Goal: Information Seeking & Learning: Learn about a topic

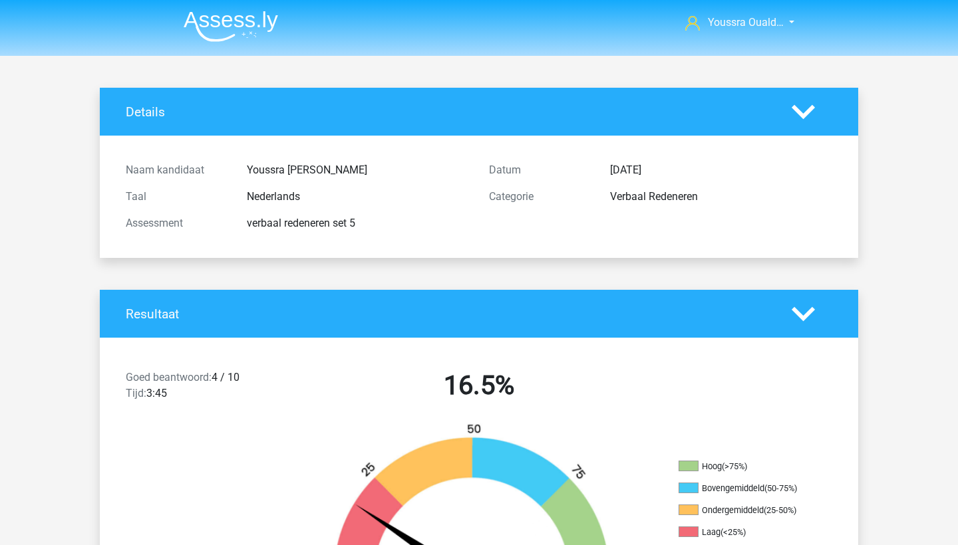
click at [207, 22] on img at bounding box center [231, 26] width 94 height 31
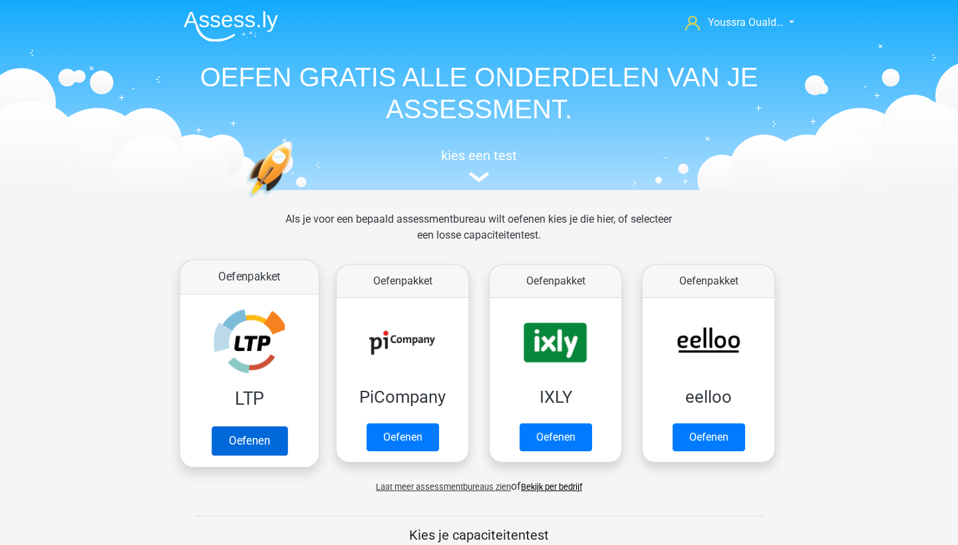
click at [269, 450] on link "Oefenen" at bounding box center [250, 440] width 76 height 29
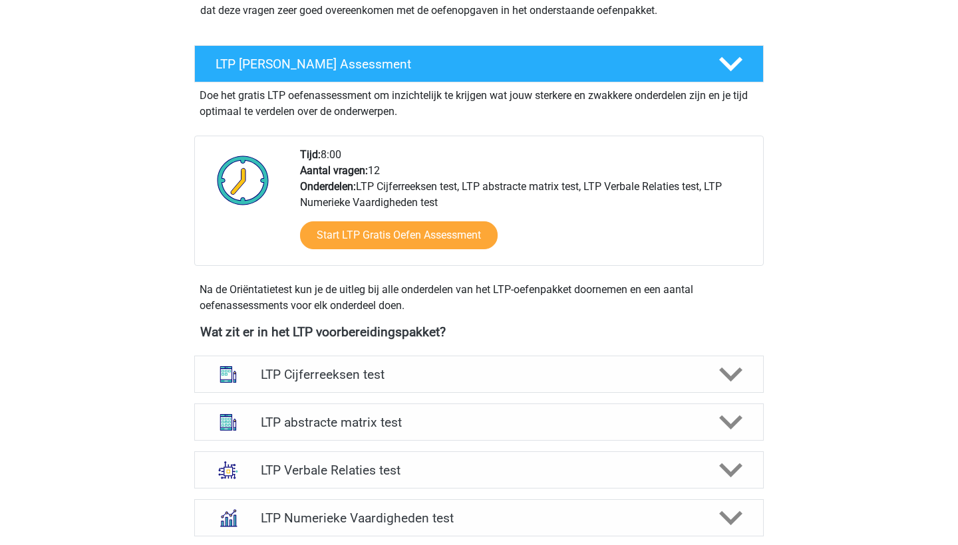
scroll to position [212, 0]
click at [313, 422] on h4 "LTP abstracte matrix test" at bounding box center [479, 422] width 436 height 15
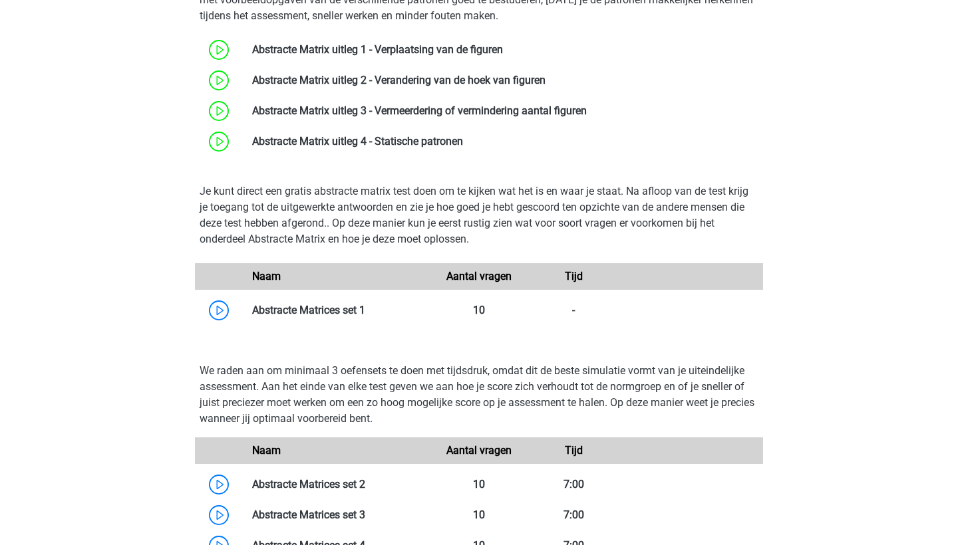
scroll to position [687, 0]
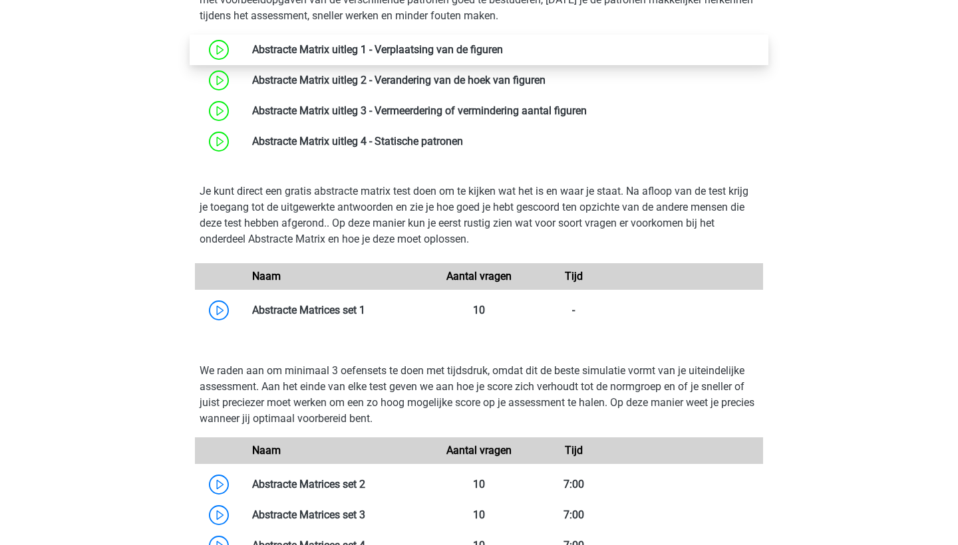
click at [503, 56] on link at bounding box center [503, 49] width 0 height 13
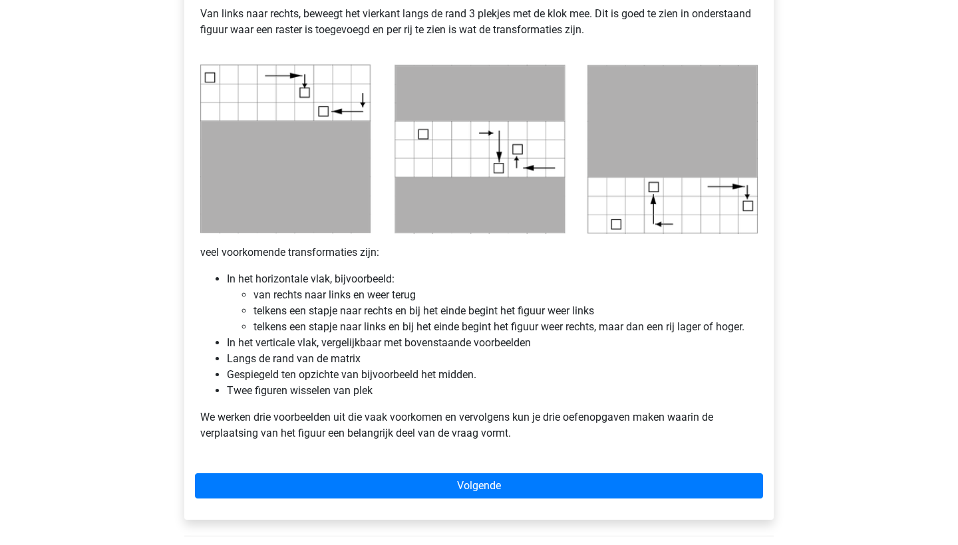
scroll to position [635, 0]
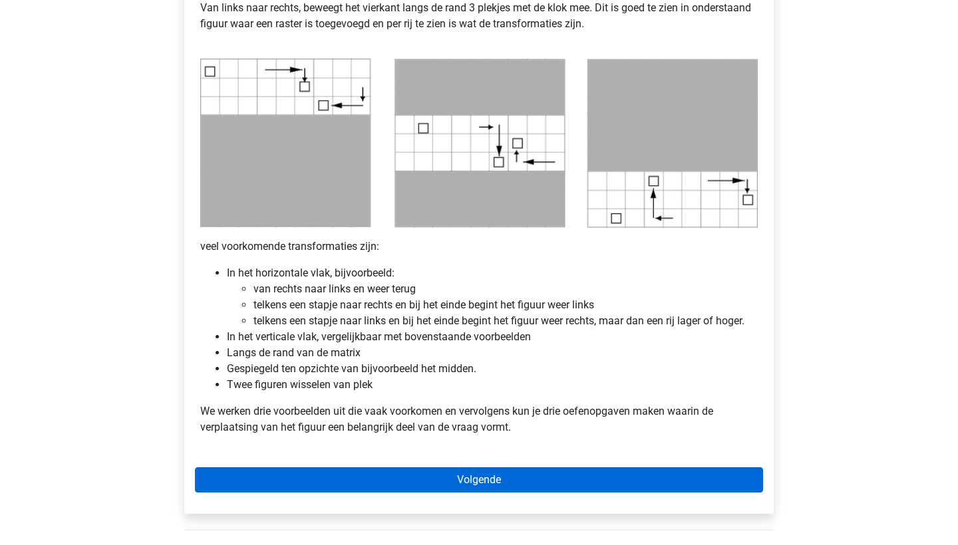
click at [415, 482] on link "Volgende" at bounding box center [479, 480] width 568 height 25
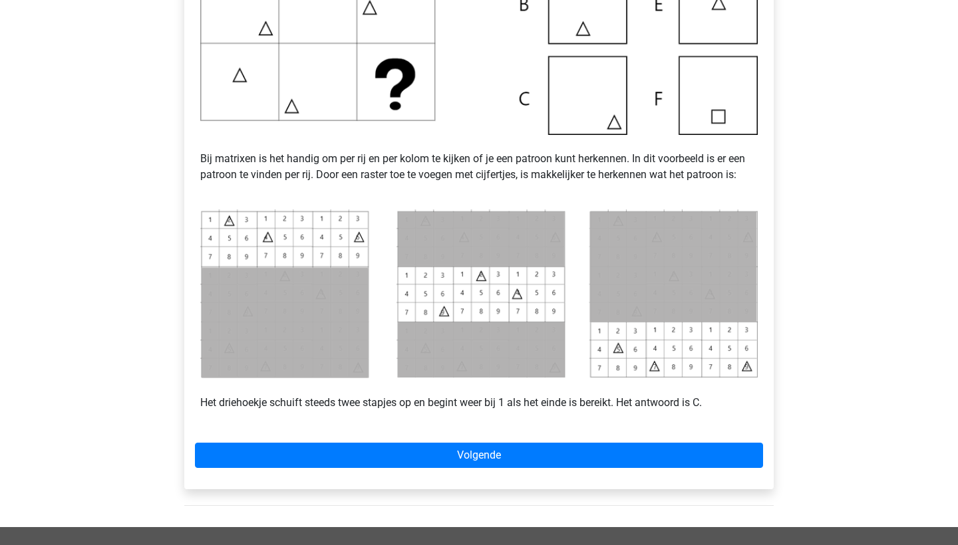
scroll to position [440, 0]
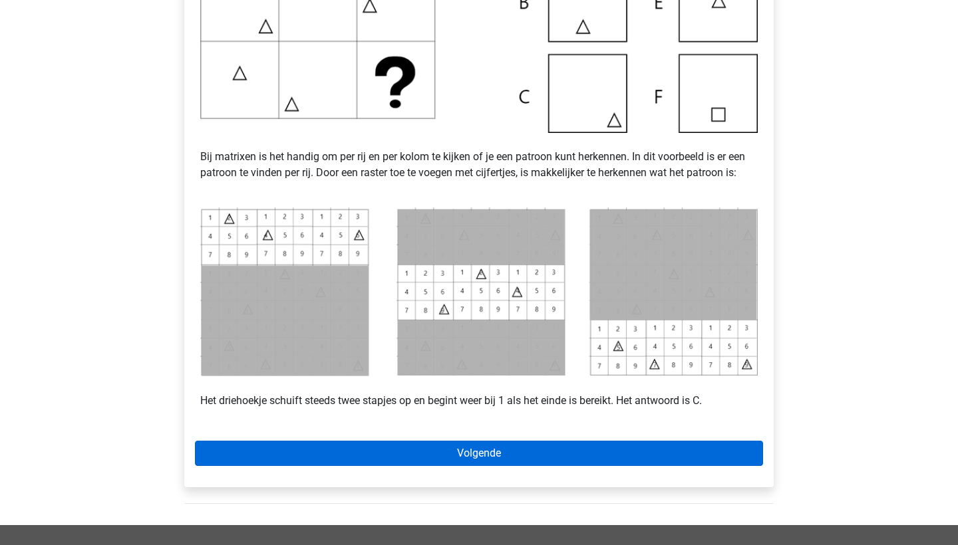
click at [293, 455] on link "Volgende" at bounding box center [479, 453] width 568 height 25
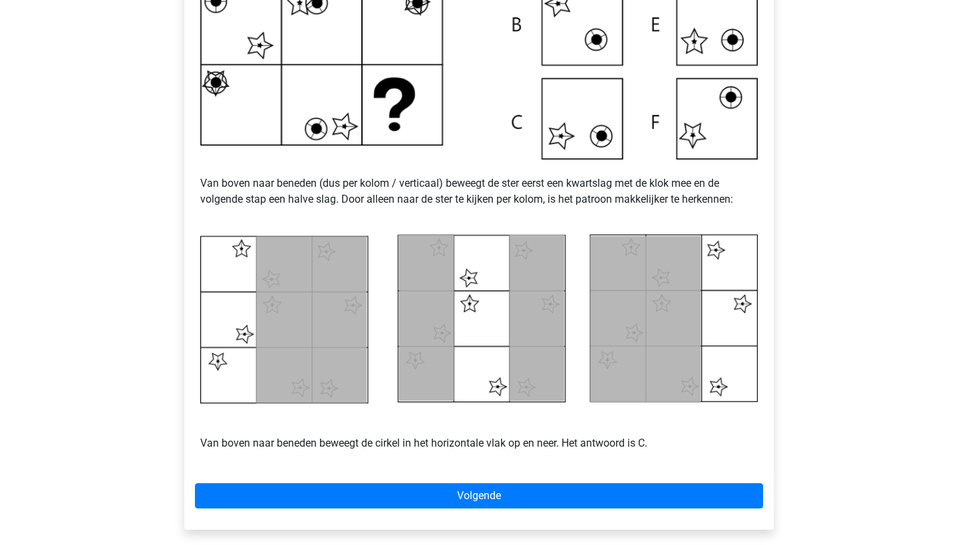
scroll to position [437, 0]
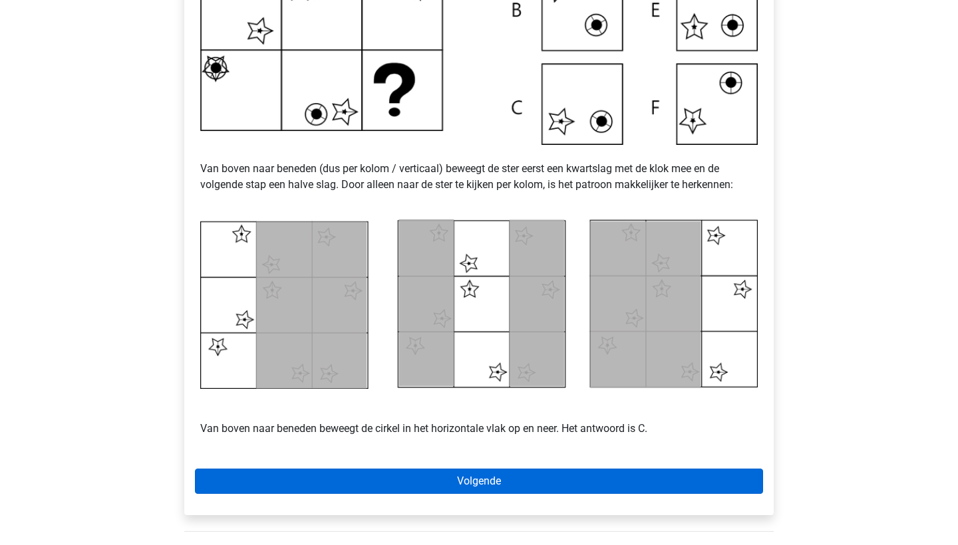
click at [235, 484] on link "Volgende" at bounding box center [479, 481] width 568 height 25
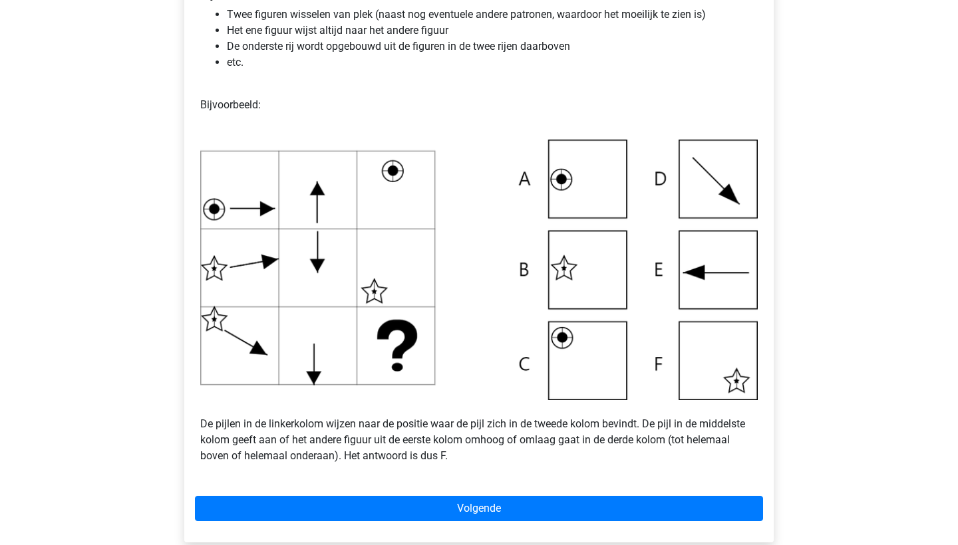
scroll to position [340, 0]
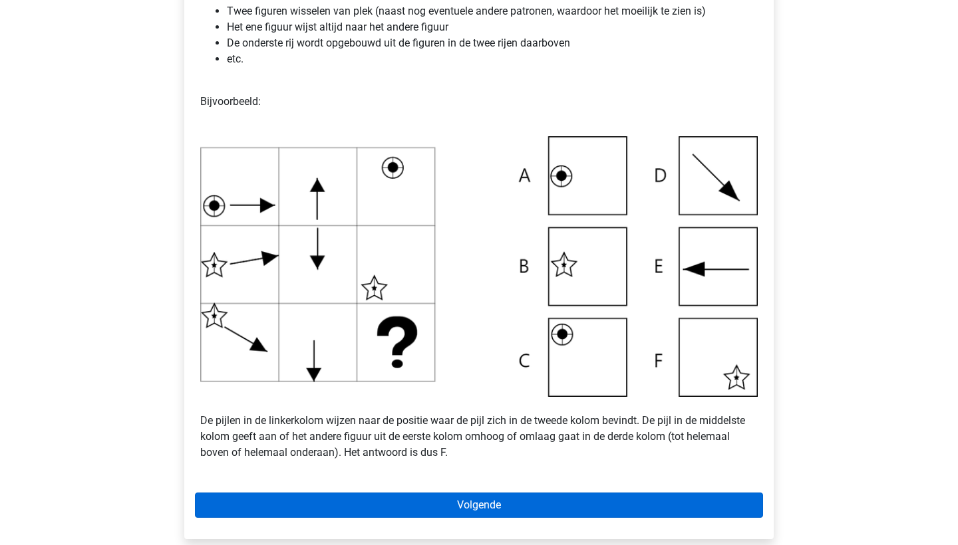
click at [293, 494] on link "Volgende" at bounding box center [479, 505] width 568 height 25
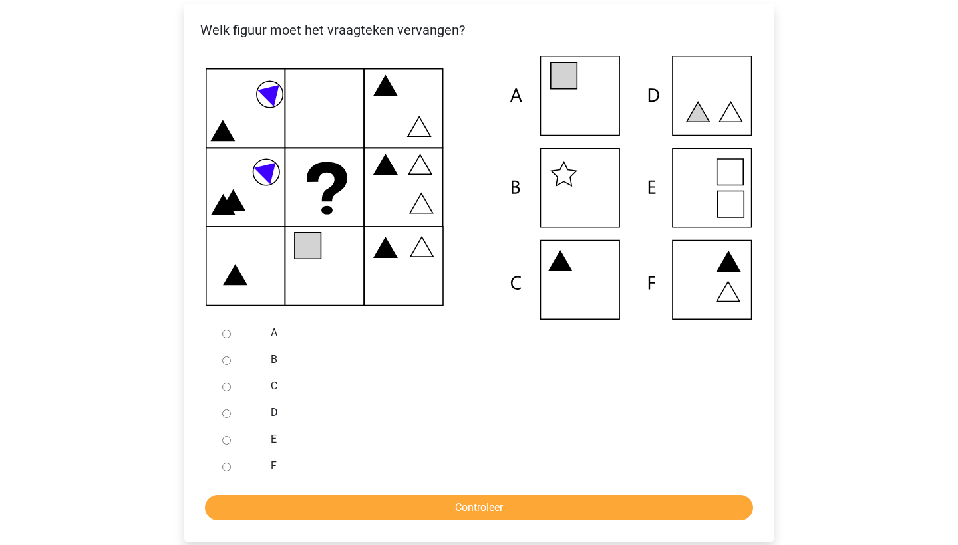
scroll to position [275, 0]
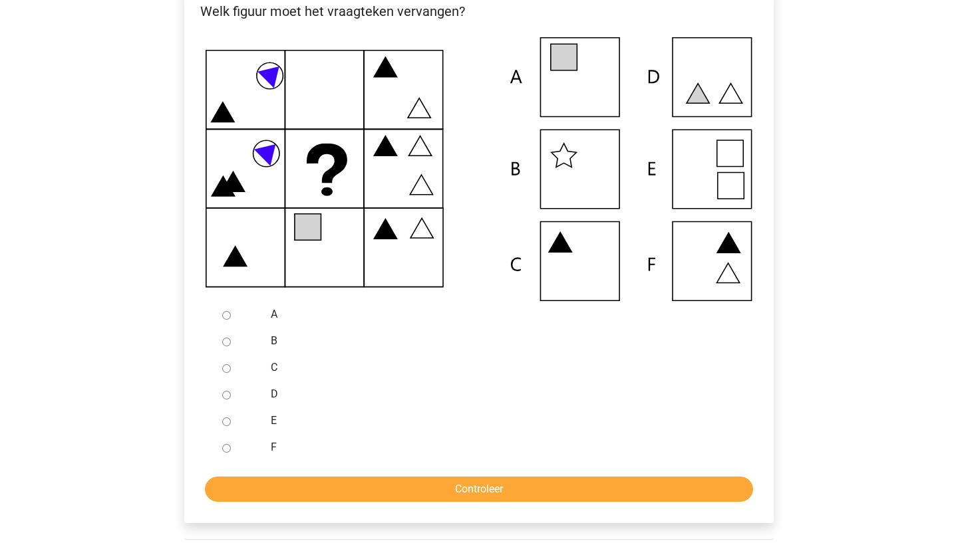
click at [225, 315] on input "A" at bounding box center [226, 315] width 9 height 9
radio input "true"
click at [319, 490] on input "Controleer" at bounding box center [479, 489] width 548 height 25
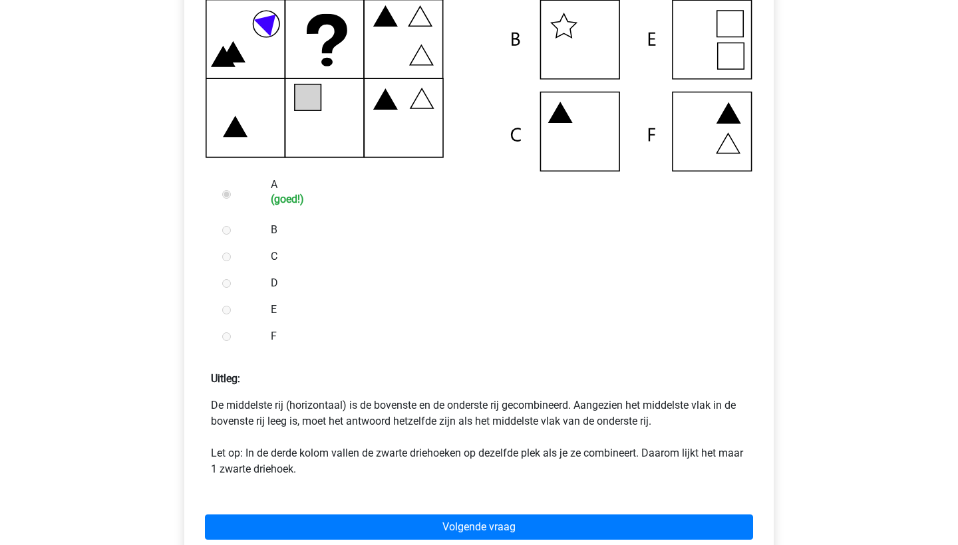
scroll to position [412, 0]
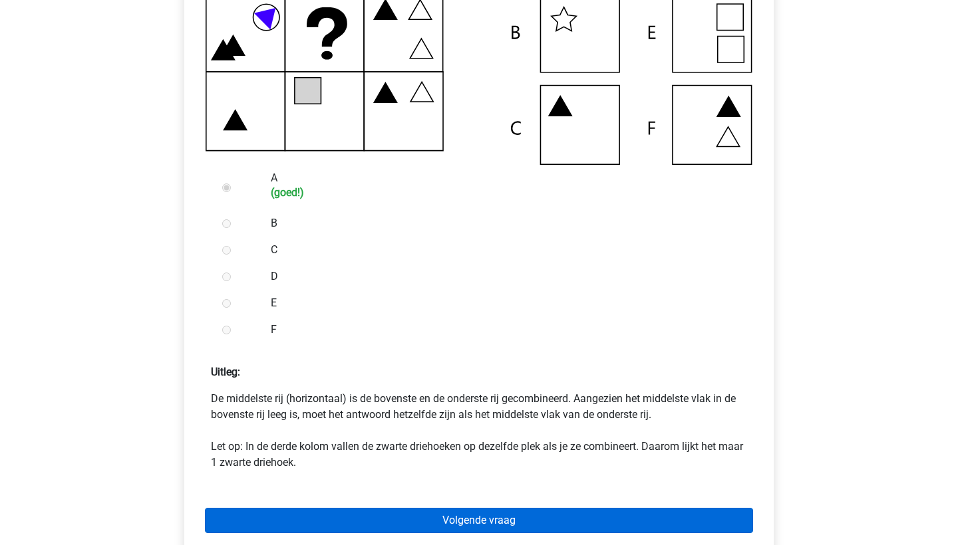
click at [290, 523] on link "Volgende vraag" at bounding box center [479, 520] width 548 height 25
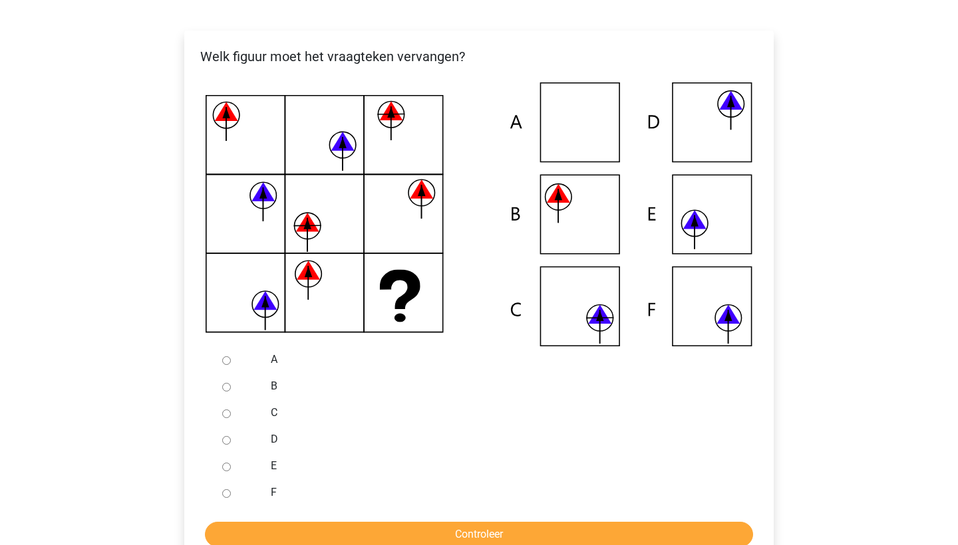
scroll to position [245, 0]
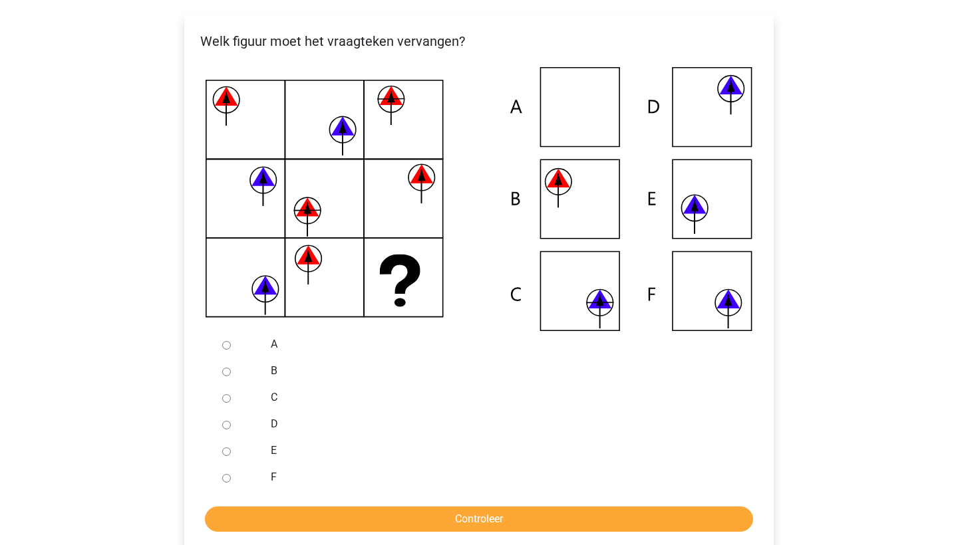
click at [218, 400] on div at bounding box center [239, 397] width 44 height 27
click at [225, 400] on input "C" at bounding box center [226, 398] width 9 height 9
radio input "true"
click at [373, 539] on div "Welk figuur moet het vraagteken vervangen?" at bounding box center [478, 284] width 589 height 538
click at [374, 526] on input "Controleer" at bounding box center [479, 519] width 548 height 25
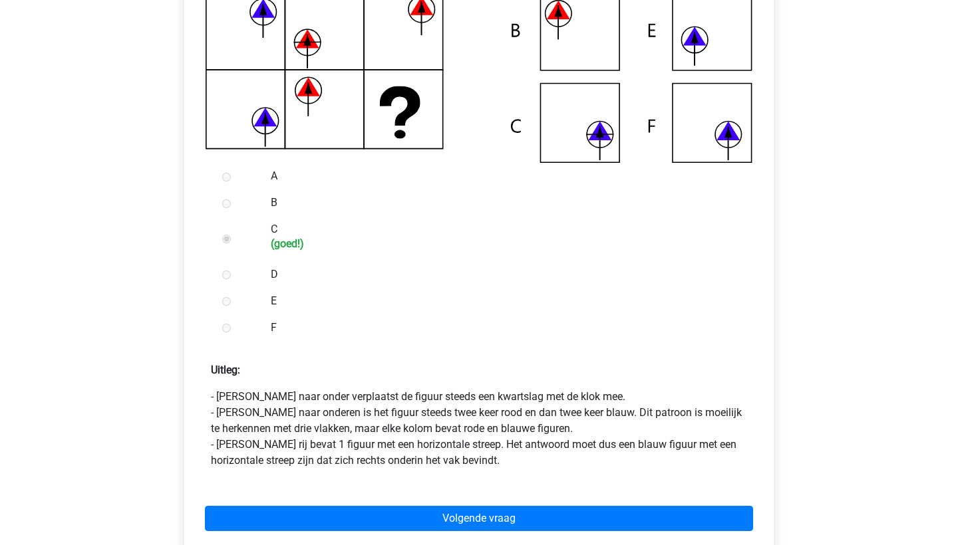
scroll to position [425, 0]
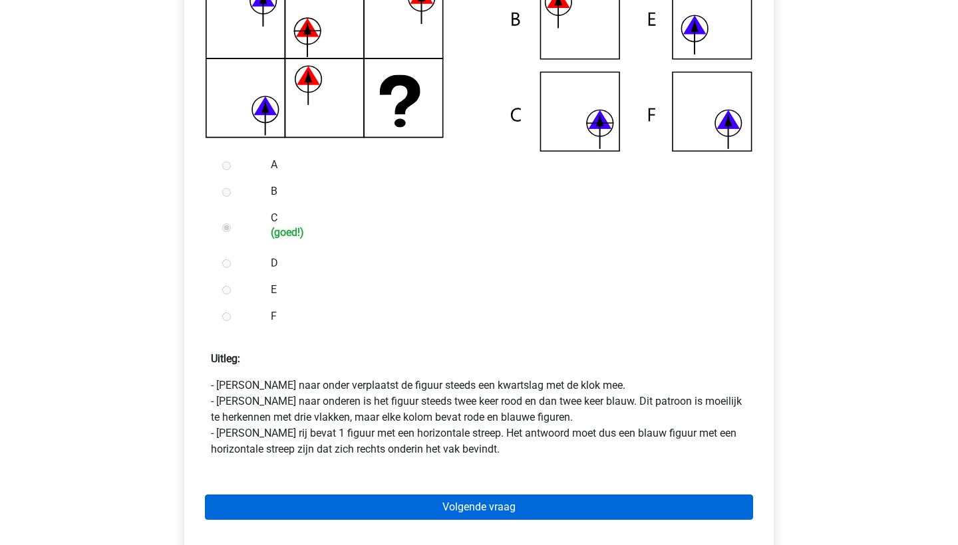
click at [413, 502] on link "Volgende vraag" at bounding box center [479, 507] width 548 height 25
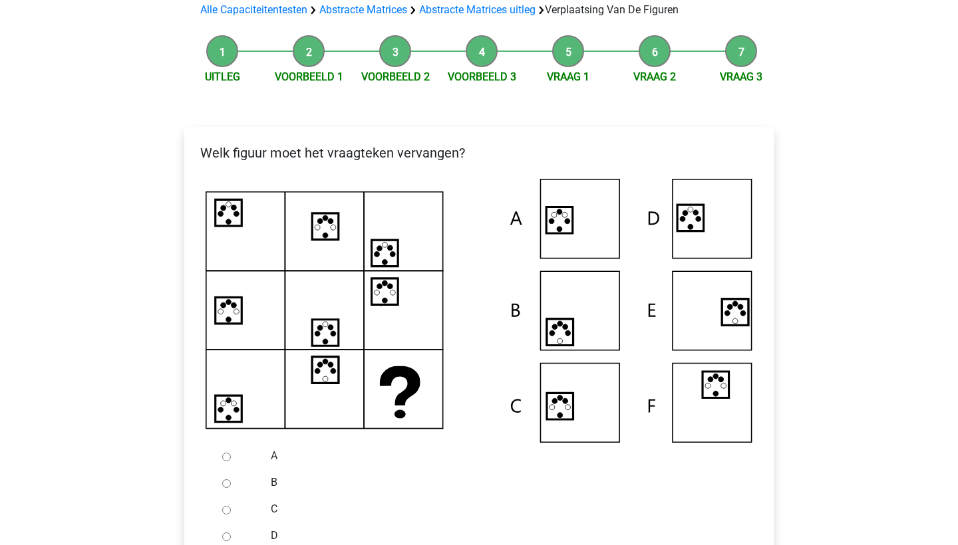
scroll to position [150, 0]
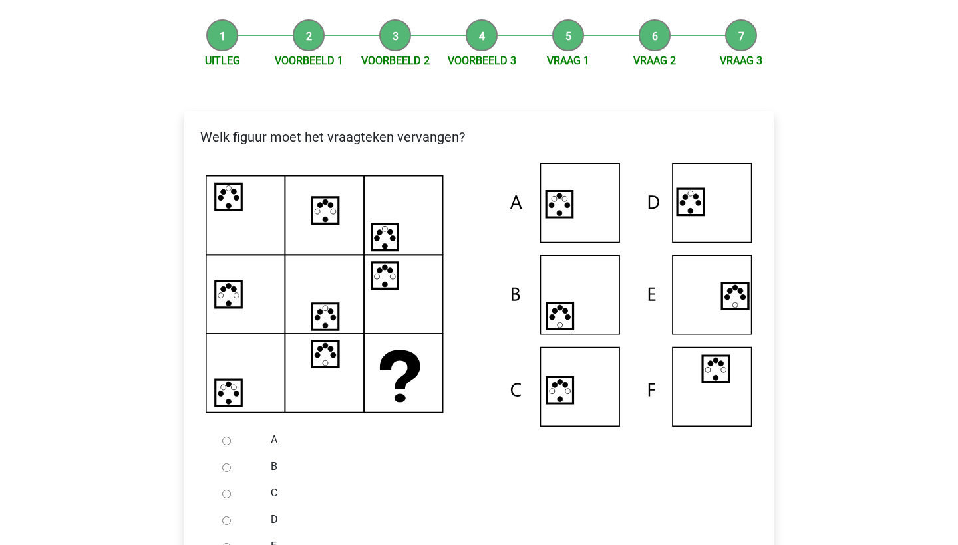
click at [228, 466] on input "B" at bounding box center [226, 468] width 9 height 9
radio input "true"
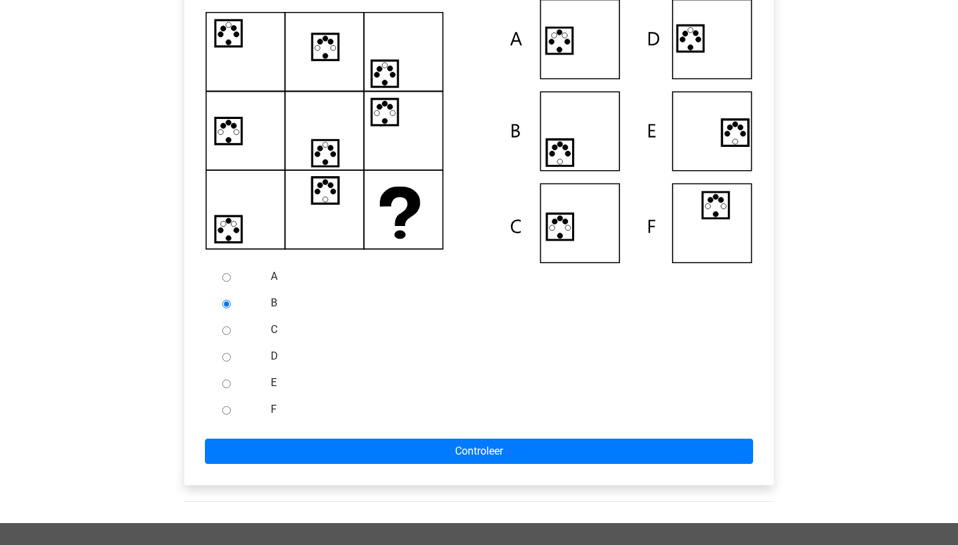
scroll to position [325, 0]
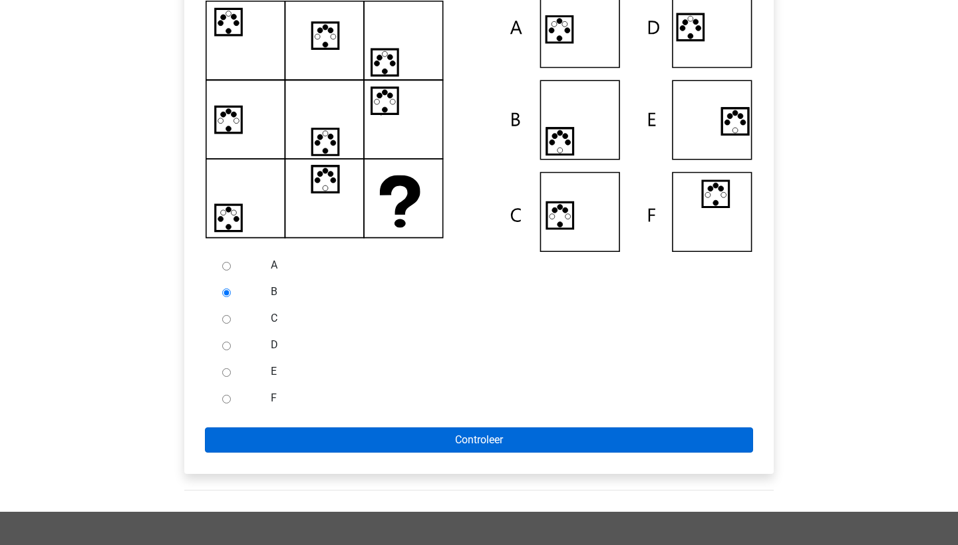
click at [278, 435] on input "Controleer" at bounding box center [479, 440] width 548 height 25
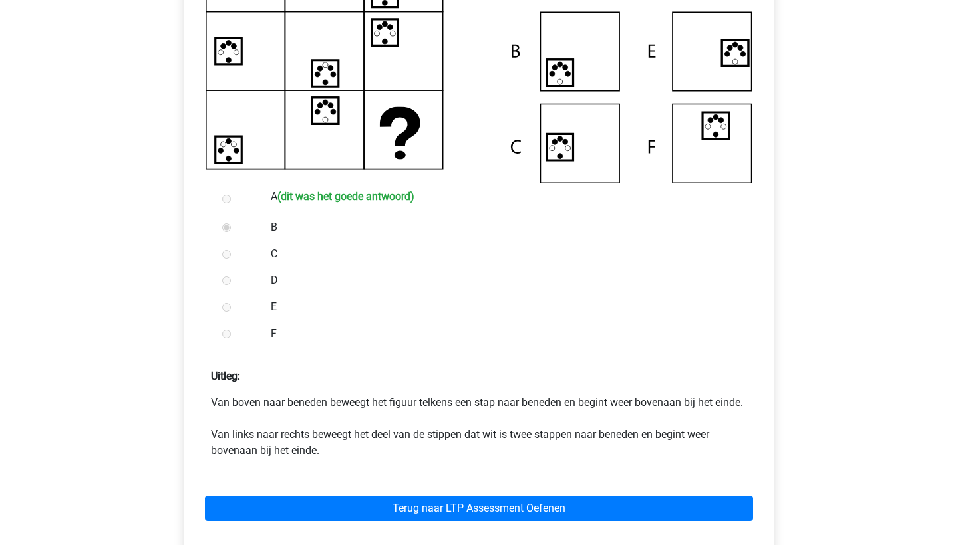
scroll to position [414, 0]
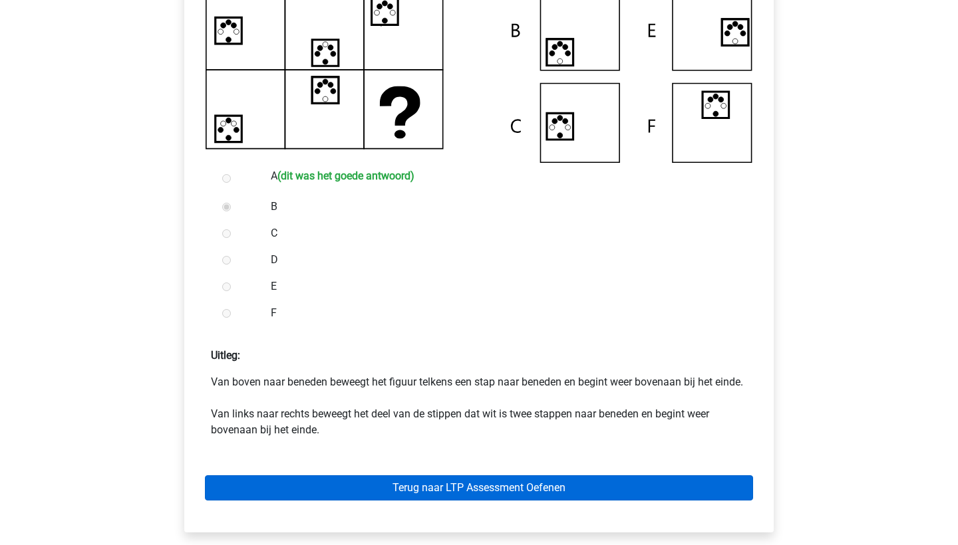
click at [293, 501] on link "Terug naar LTP Assessment Oefenen" at bounding box center [479, 488] width 548 height 25
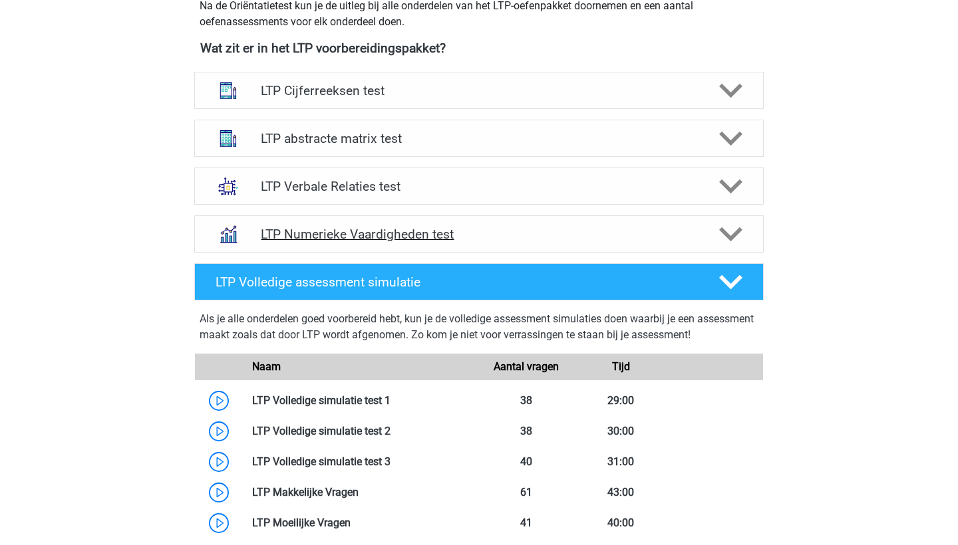
scroll to position [472, 0]
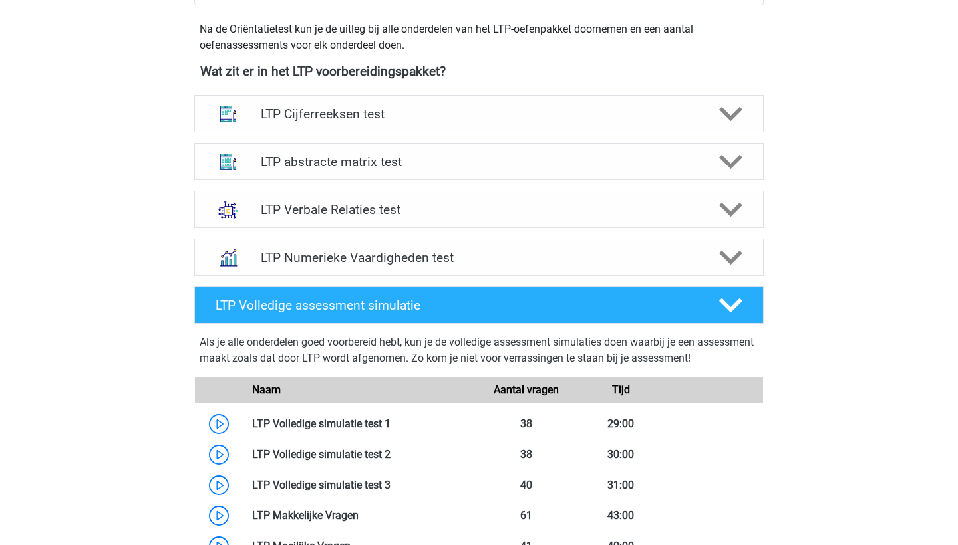
click at [279, 162] on h4 "LTP abstracte matrix test" at bounding box center [479, 161] width 436 height 15
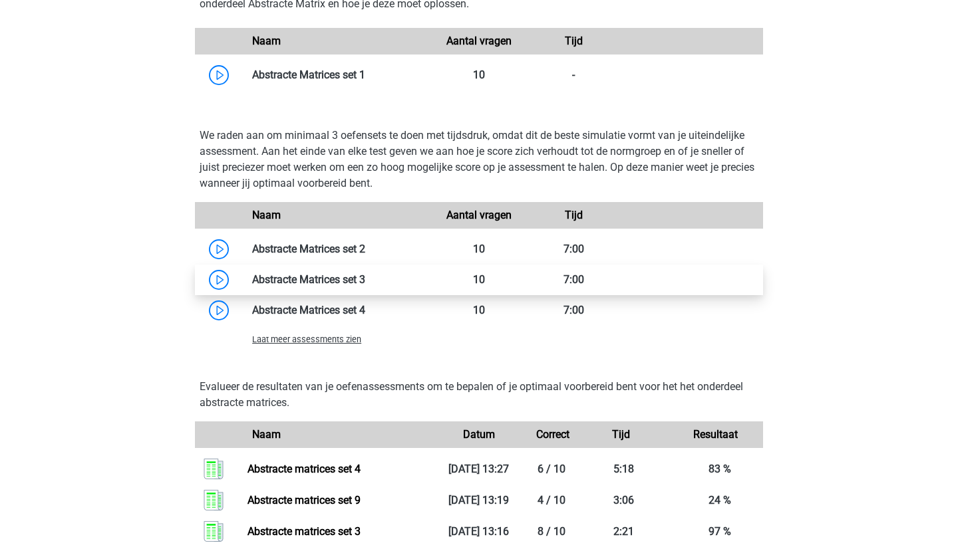
scroll to position [963, 1]
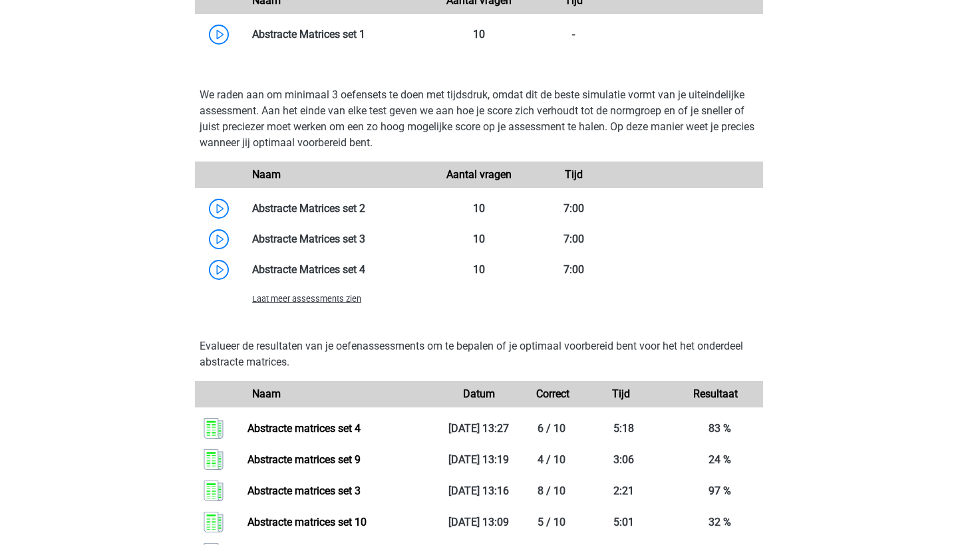
click at [299, 297] on span "Laat meer assessments zien" at bounding box center [306, 299] width 109 height 10
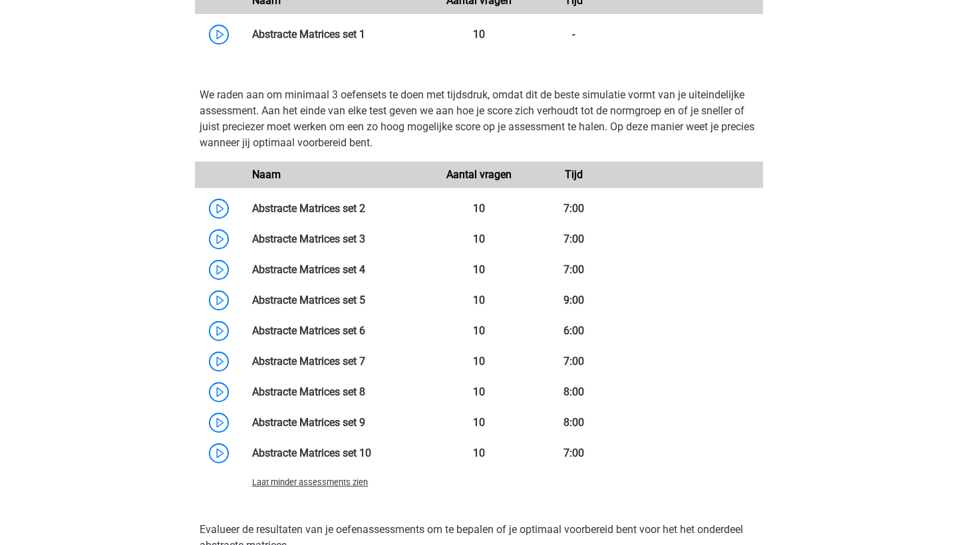
scroll to position [1004, 0]
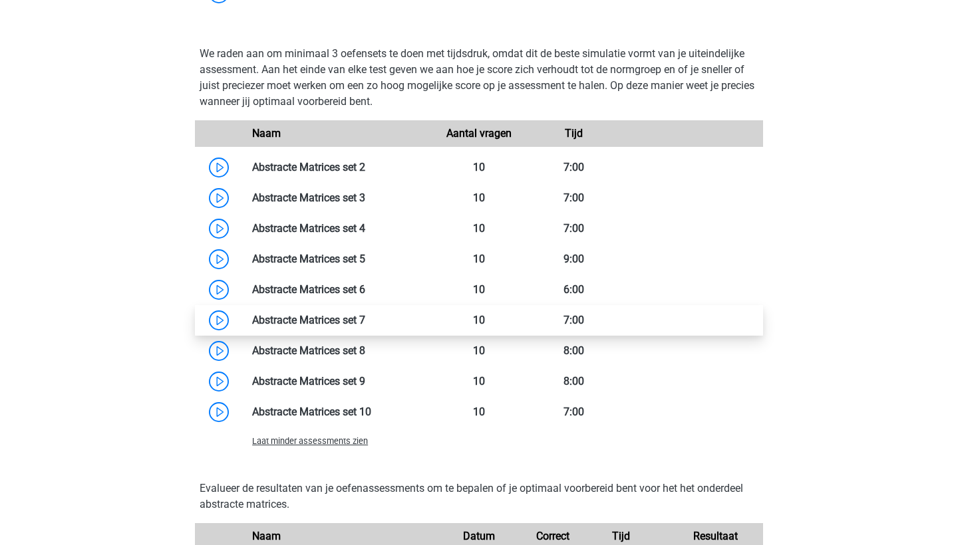
click at [365, 323] on link at bounding box center [365, 320] width 0 height 13
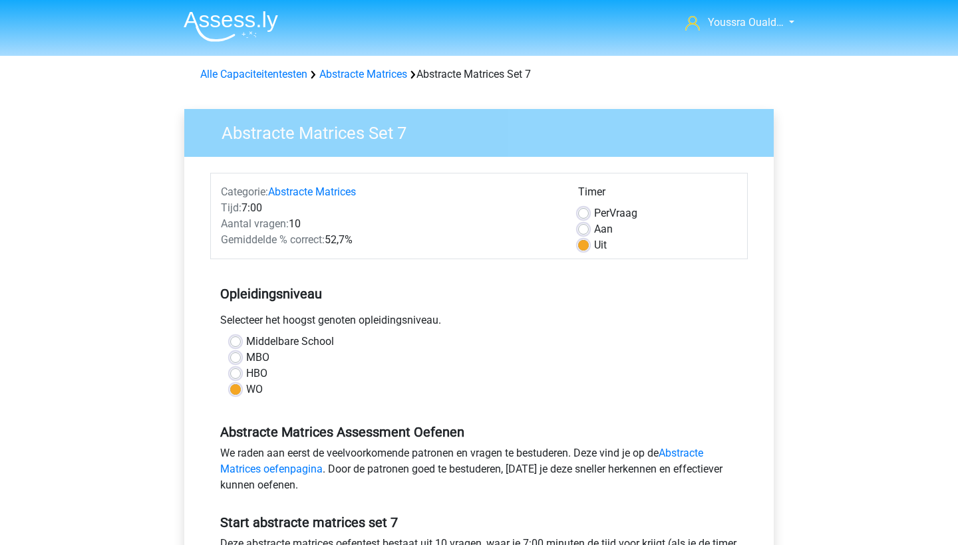
click at [594, 215] on label "Per Vraag" at bounding box center [615, 214] width 43 height 16
click at [583, 215] on input "Per Vraag" at bounding box center [583, 212] width 11 height 13
radio input "true"
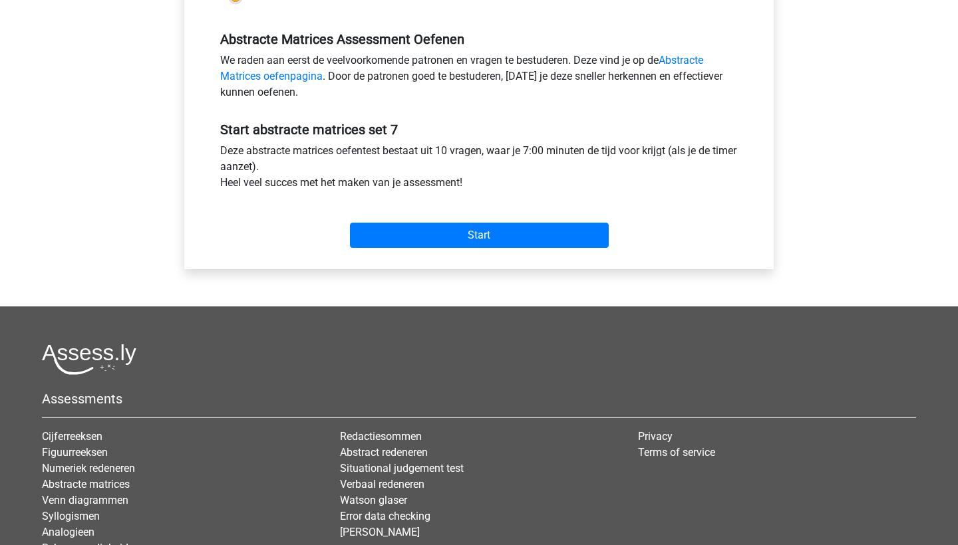
scroll to position [449, 0]
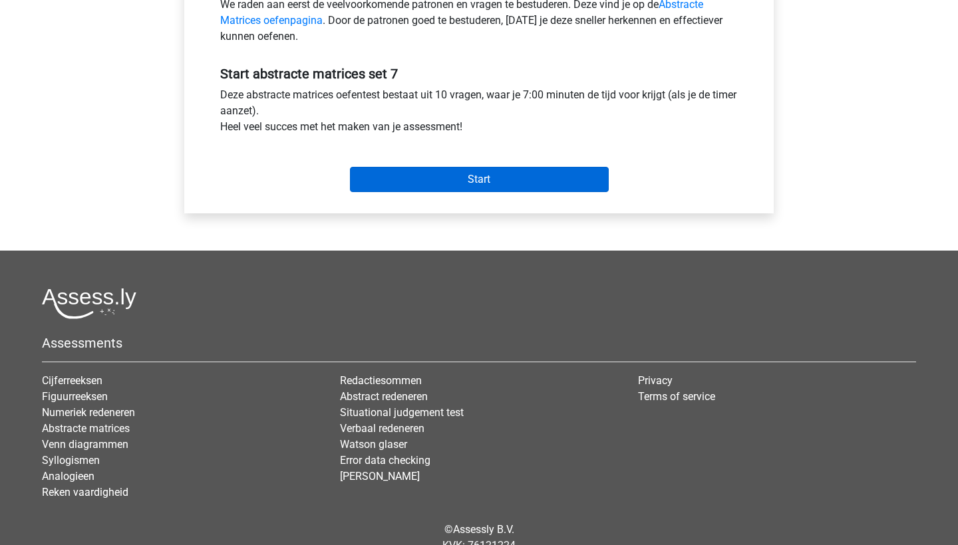
click at [361, 180] on input "Start" at bounding box center [479, 179] width 259 height 25
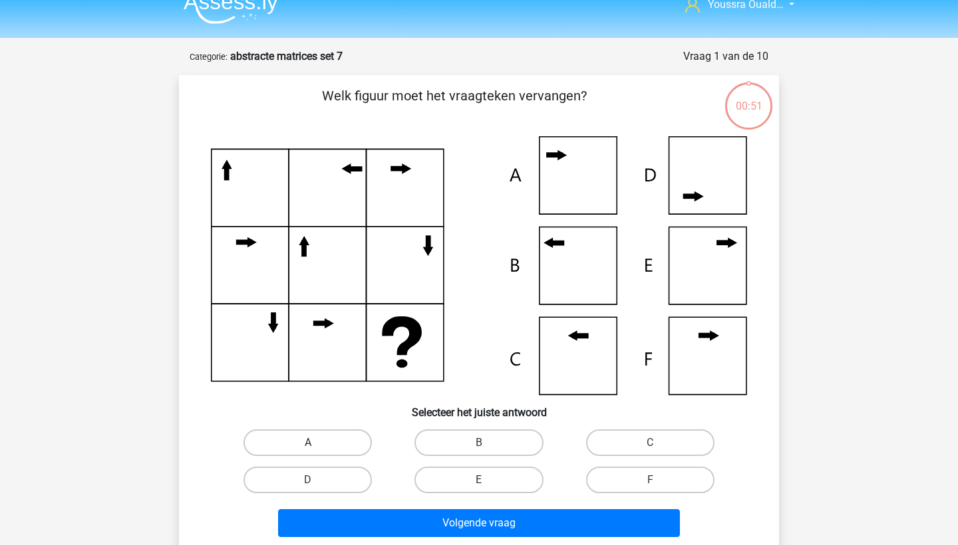
scroll to position [18, 0]
click at [623, 425] on div "C" at bounding box center [650, 442] width 171 height 37
click at [623, 442] on label "C" at bounding box center [650, 443] width 128 height 27
click at [650, 443] on input "C" at bounding box center [654, 447] width 9 height 9
radio input "true"
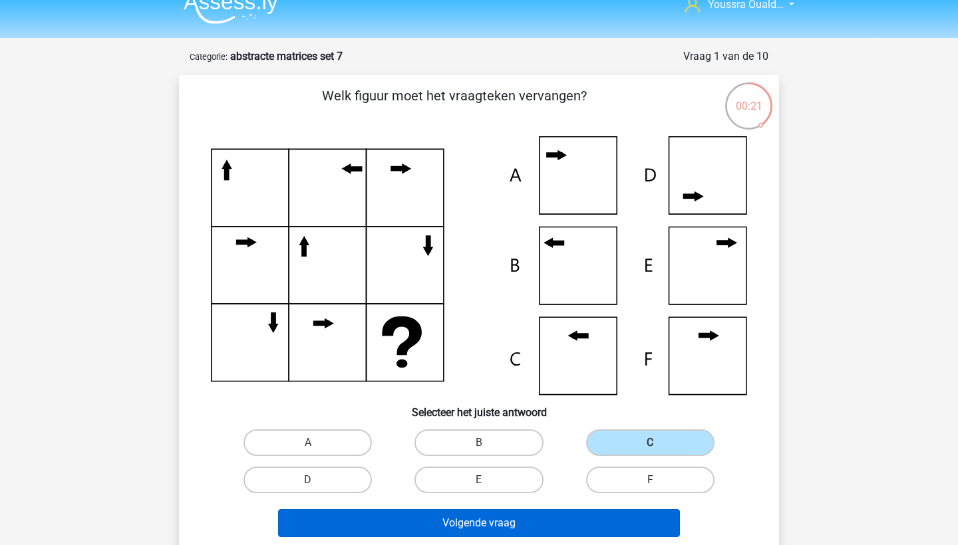
click at [582, 521] on button "Volgende vraag" at bounding box center [479, 524] width 402 height 28
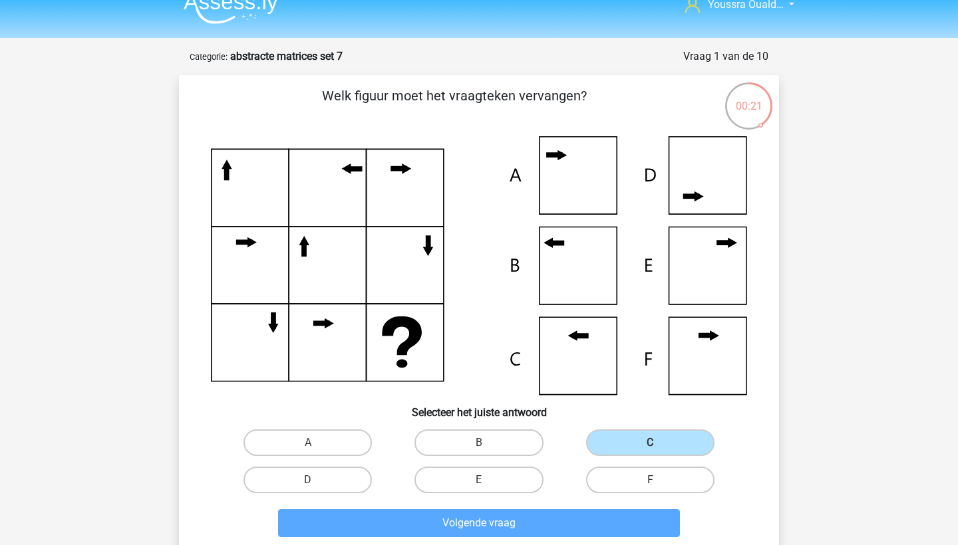
scroll to position [67, 0]
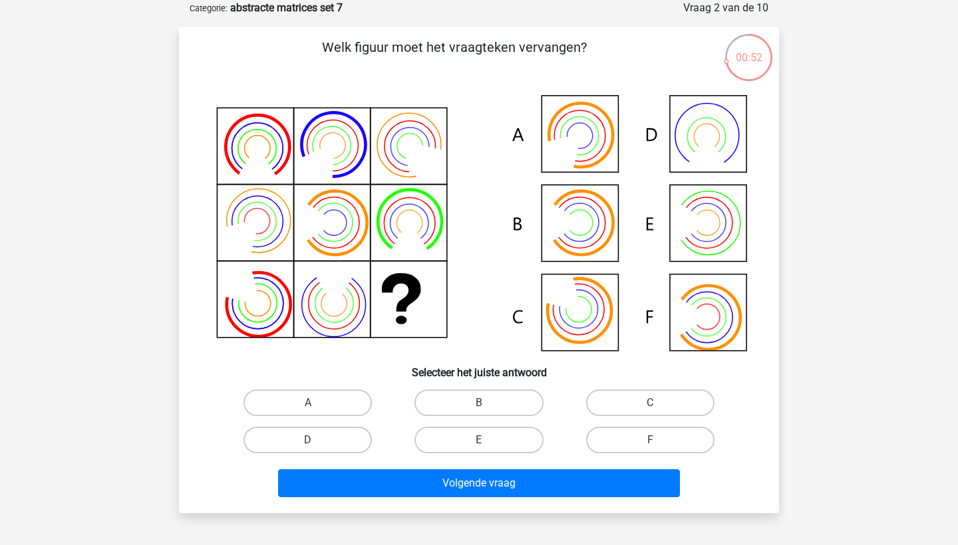
click at [309, 404] on input "A" at bounding box center [312, 407] width 9 height 9
radio input "true"
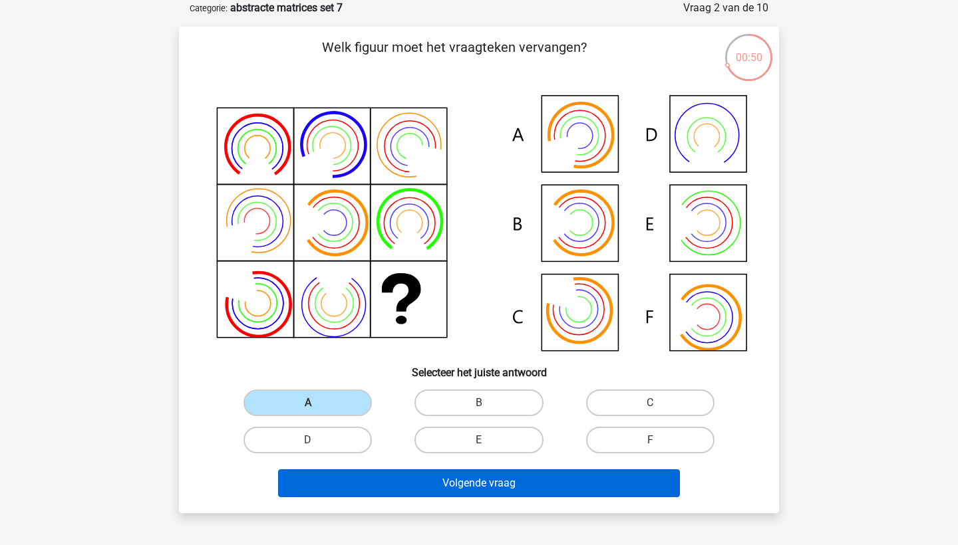
click at [397, 491] on button "Volgende vraag" at bounding box center [479, 484] width 402 height 28
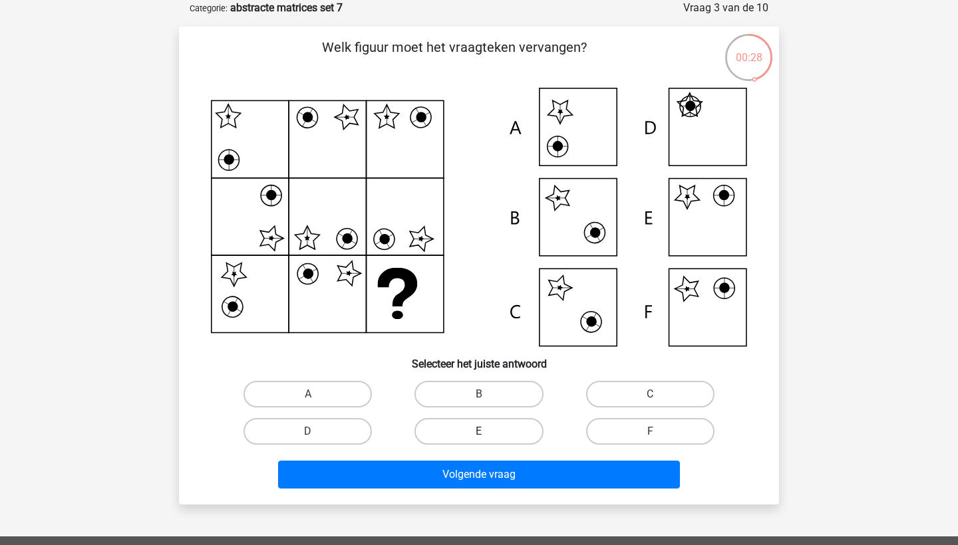
click at [473, 428] on label "E" at bounding box center [478, 431] width 128 height 27
click at [479, 432] on input "E" at bounding box center [483, 436] width 9 height 9
radio input "true"
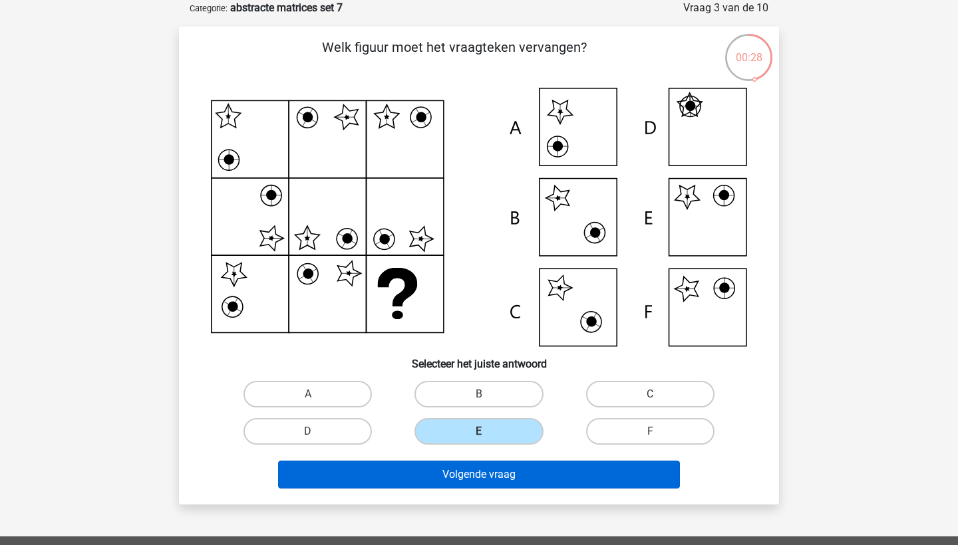
click at [484, 482] on button "Volgende vraag" at bounding box center [479, 475] width 402 height 28
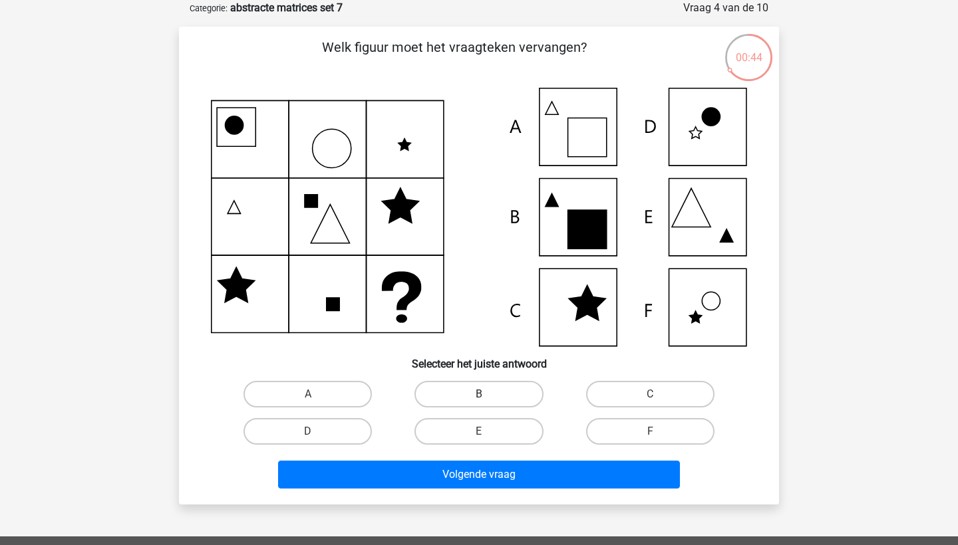
click at [505, 390] on label "B" at bounding box center [478, 394] width 128 height 27
click at [488, 394] on input "B" at bounding box center [483, 398] width 9 height 9
radio input "true"
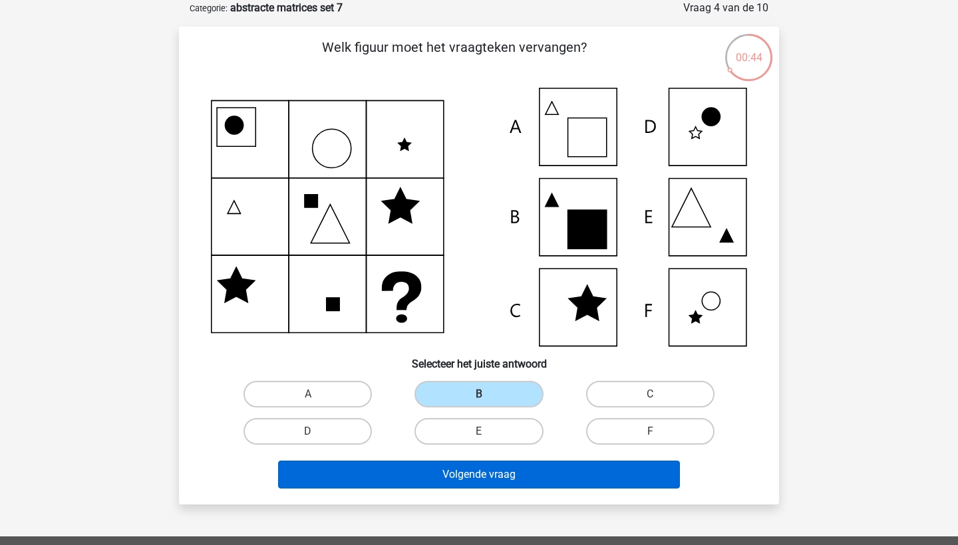
click at [525, 466] on button "Volgende vraag" at bounding box center [479, 475] width 402 height 28
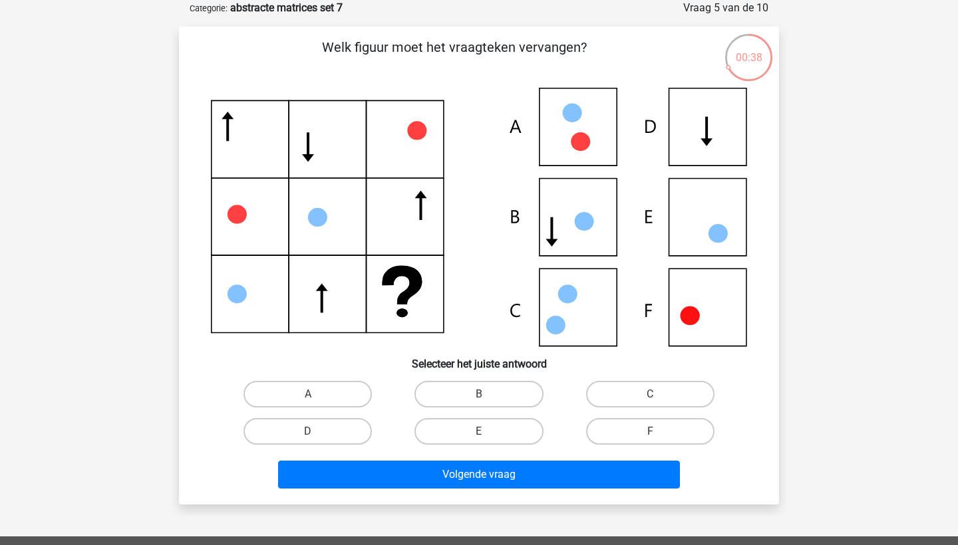
click at [694, 140] on icon at bounding box center [479, 217] width 536 height 259
click at [310, 430] on label "D" at bounding box center [307, 431] width 128 height 27
click at [310, 432] on input "D" at bounding box center [312, 436] width 9 height 9
radio input "true"
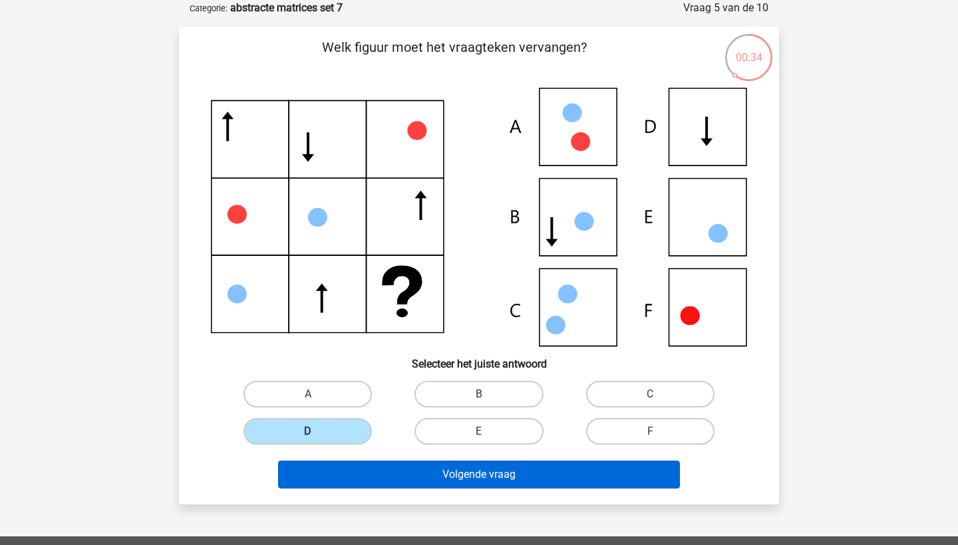
click at [390, 473] on button "Volgende vraag" at bounding box center [479, 475] width 402 height 28
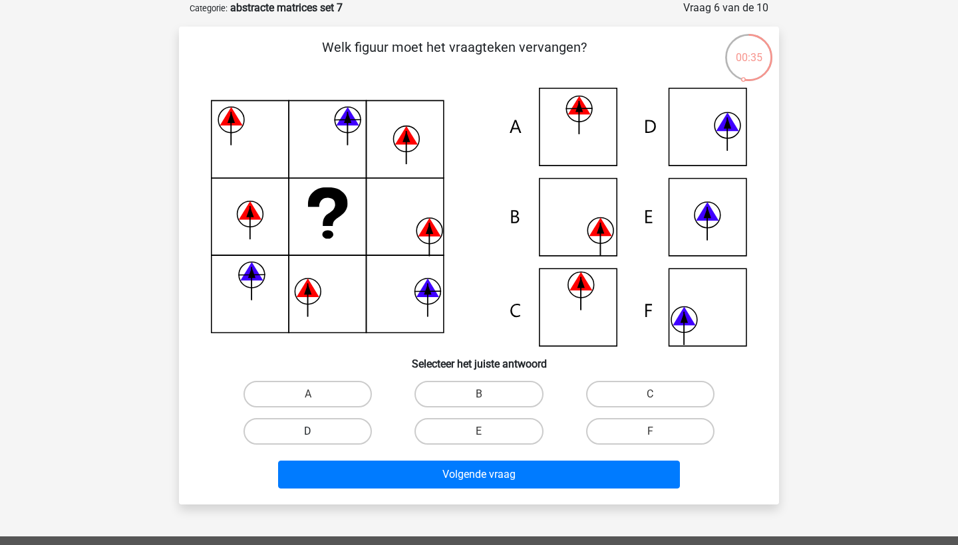
click at [305, 428] on label "D" at bounding box center [307, 431] width 128 height 27
click at [308, 432] on input "D" at bounding box center [312, 436] width 9 height 9
radio input "true"
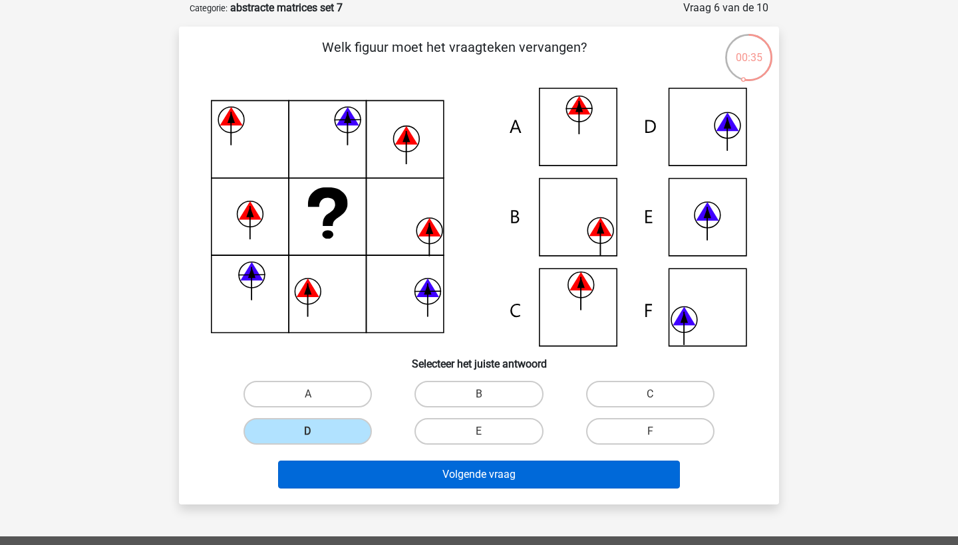
click at [370, 482] on button "Volgende vraag" at bounding box center [479, 475] width 402 height 28
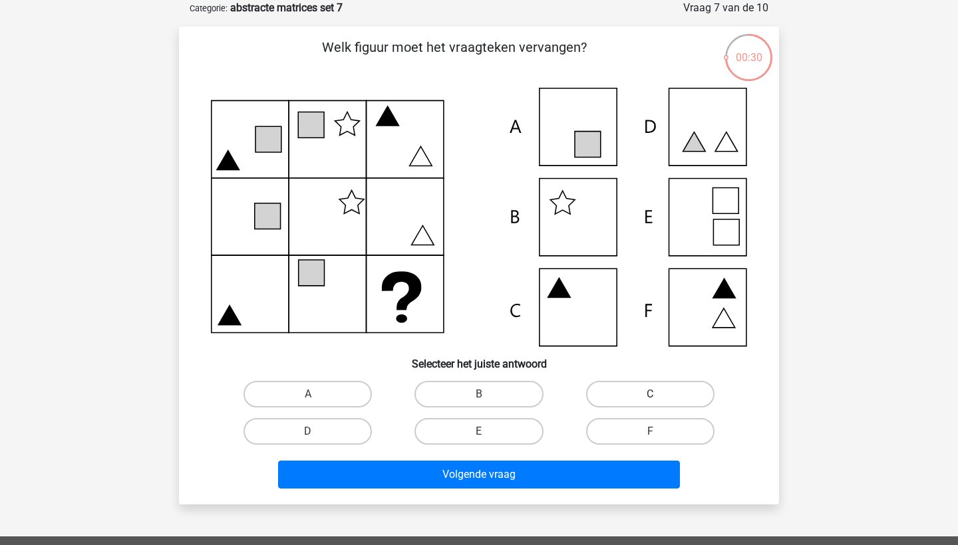
click at [647, 398] on label "C" at bounding box center [650, 394] width 128 height 27
click at [650, 398] on input "C" at bounding box center [654, 398] width 9 height 9
radio input "true"
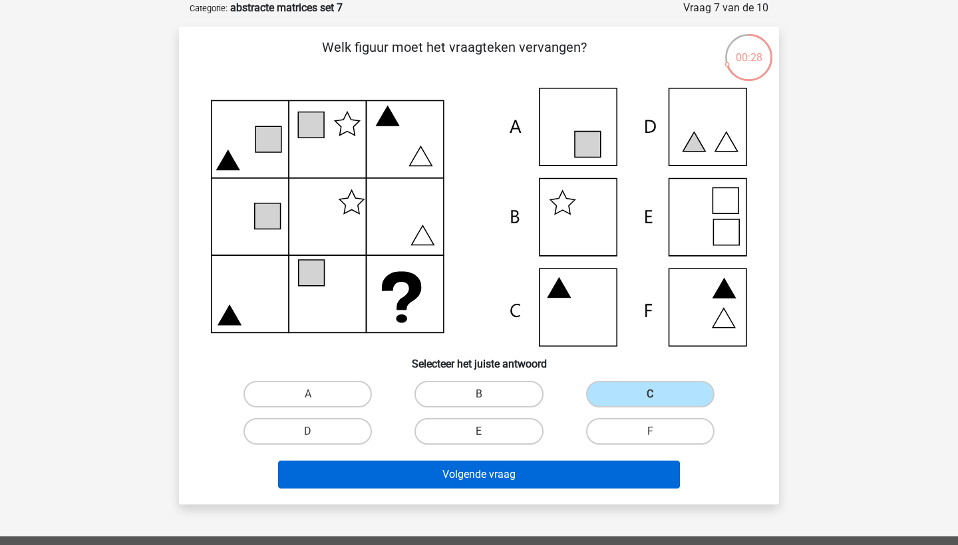
click at [524, 476] on button "Volgende vraag" at bounding box center [479, 475] width 402 height 28
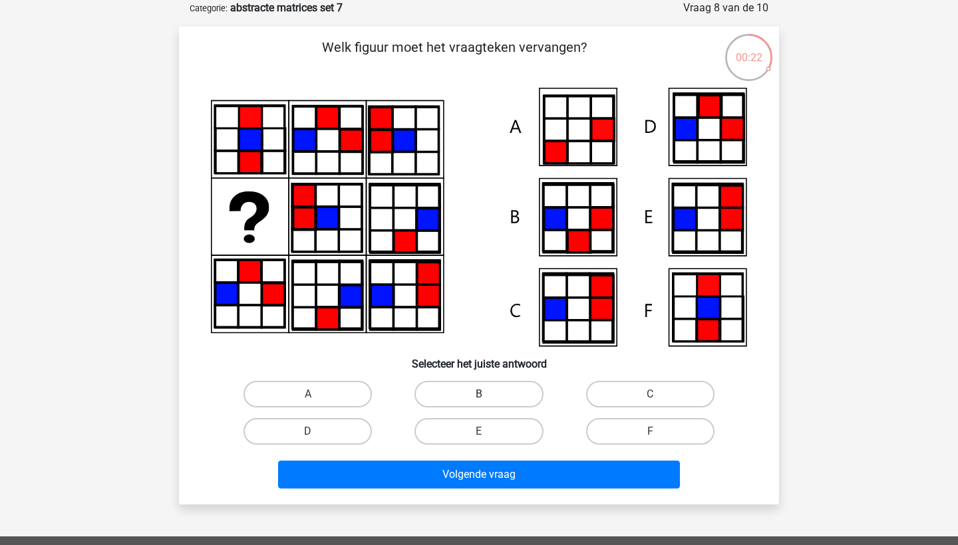
click at [478, 390] on label "B" at bounding box center [478, 394] width 128 height 27
click at [479, 394] on input "B" at bounding box center [483, 398] width 9 height 9
radio input "true"
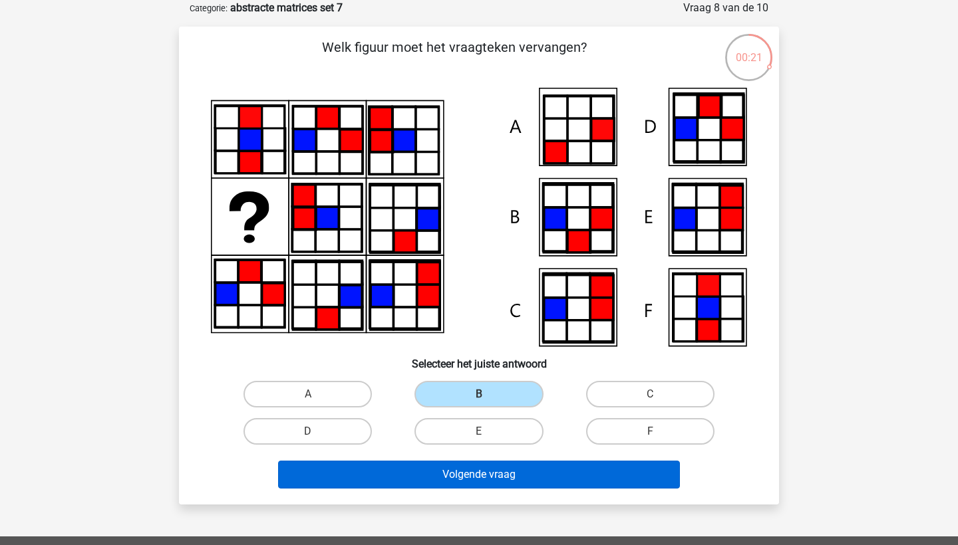
click at [486, 475] on button "Volgende vraag" at bounding box center [479, 475] width 402 height 28
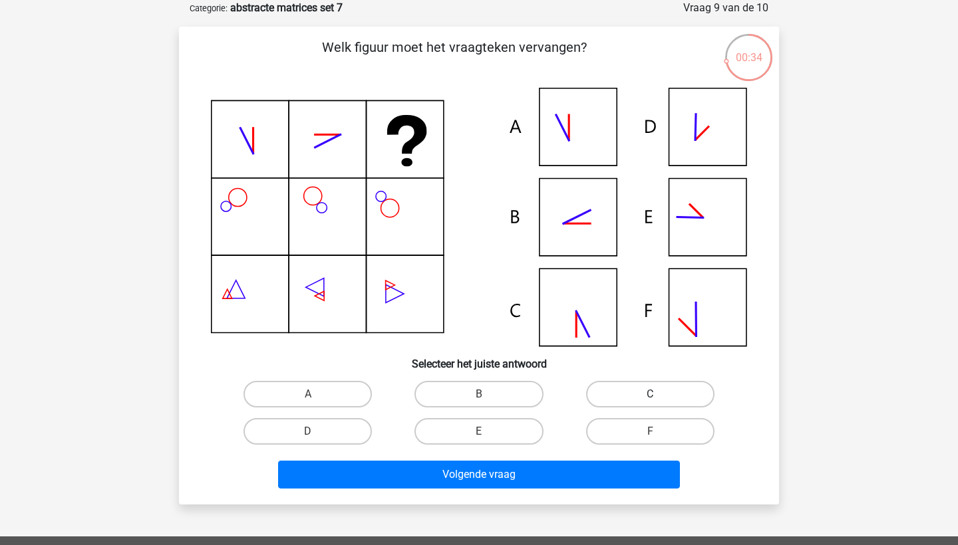
click at [627, 392] on label "C" at bounding box center [650, 394] width 128 height 27
click at [650, 394] on input "C" at bounding box center [654, 398] width 9 height 9
radio input "true"
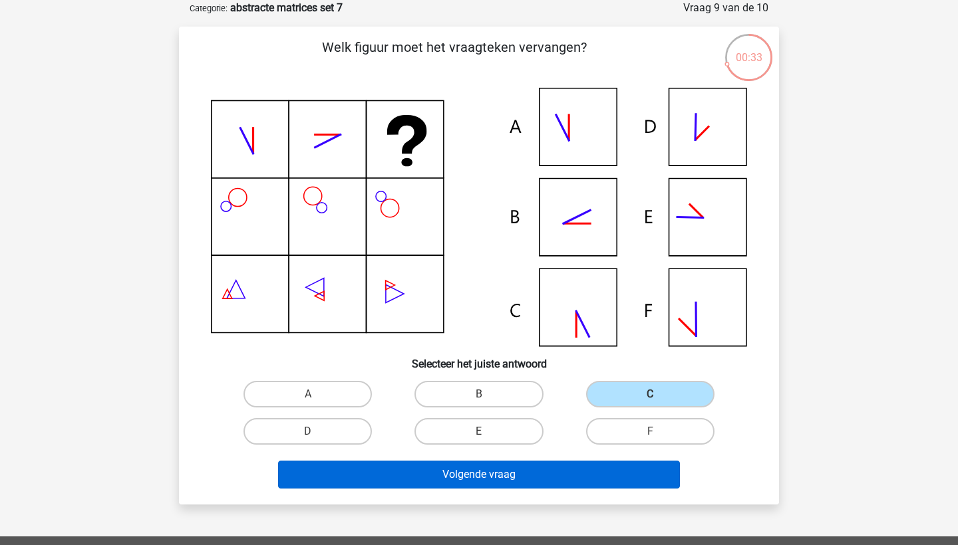
click at [572, 470] on button "Volgende vraag" at bounding box center [479, 475] width 402 height 28
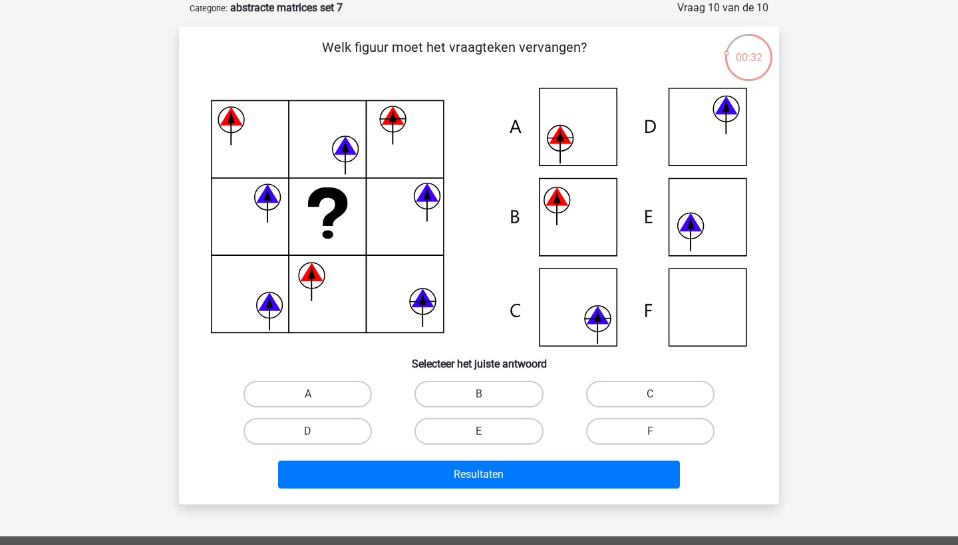
click at [293, 389] on label "A" at bounding box center [307, 394] width 128 height 27
click at [308, 394] on input "A" at bounding box center [312, 398] width 9 height 9
radio input "true"
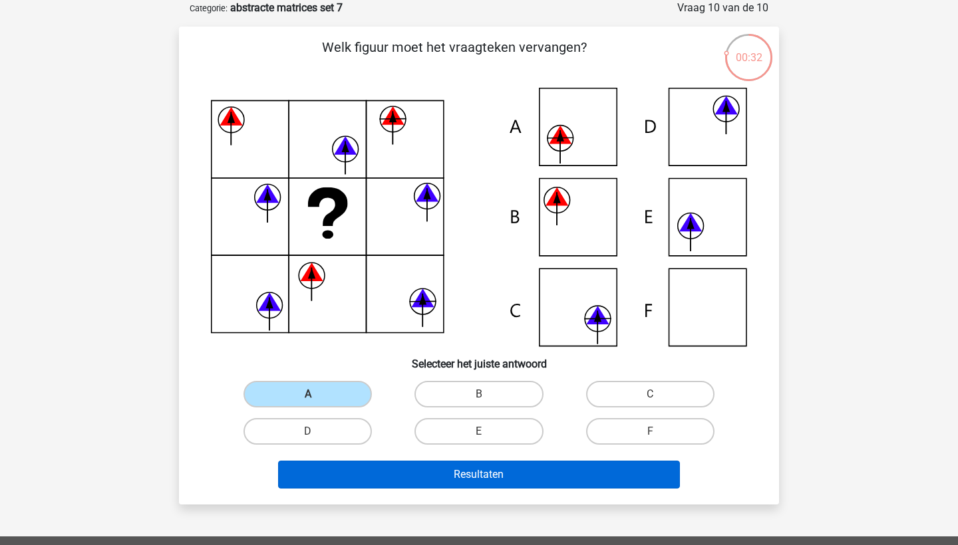
click at [387, 466] on button "Resultaten" at bounding box center [479, 475] width 402 height 28
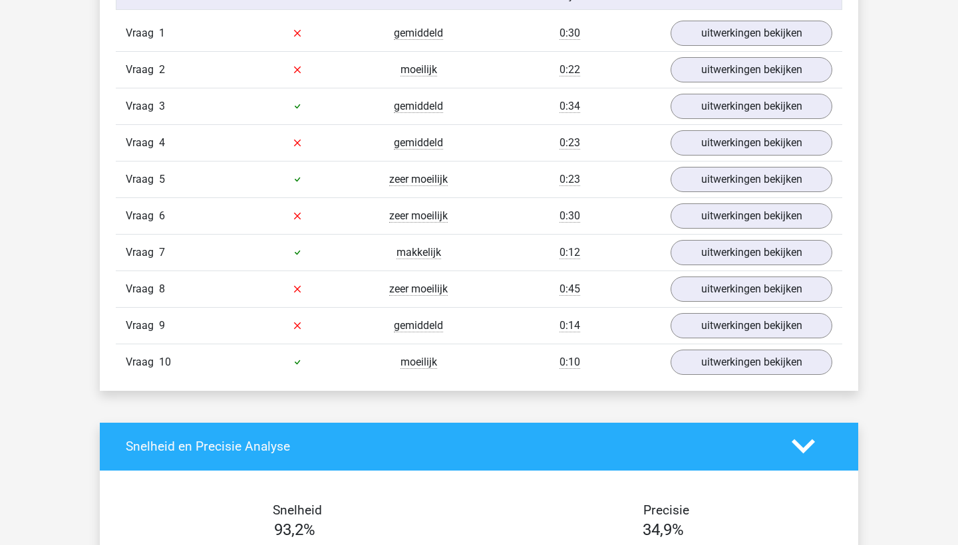
scroll to position [868, 0]
click at [708, 178] on link "uitwerkingen bekijken" at bounding box center [752, 179] width 186 height 29
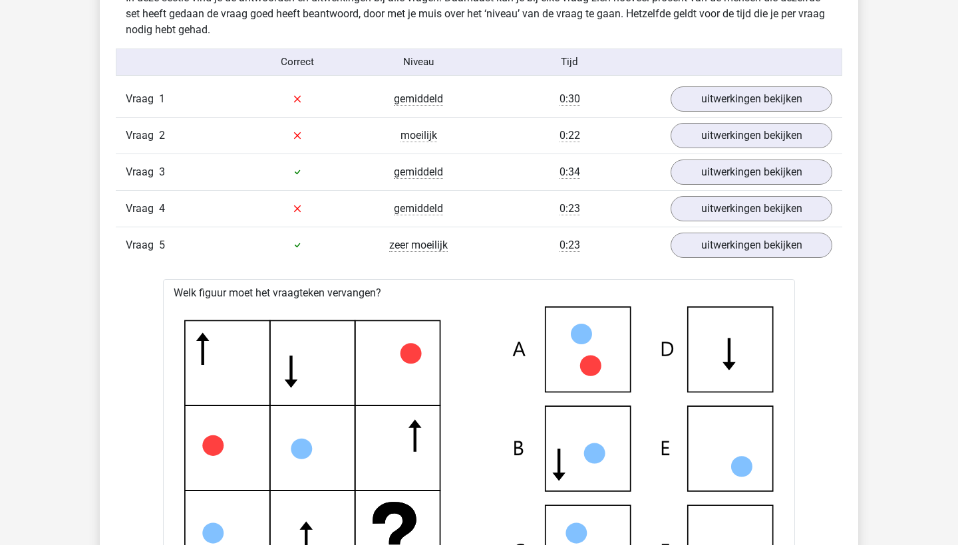
scroll to position [744, 0]
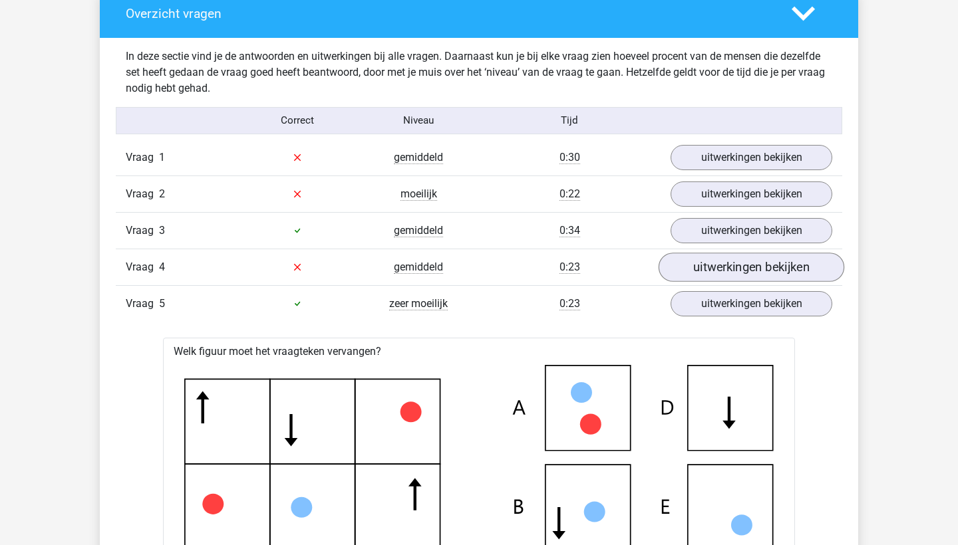
click at [741, 266] on link "uitwerkingen bekijken" at bounding box center [752, 267] width 186 height 29
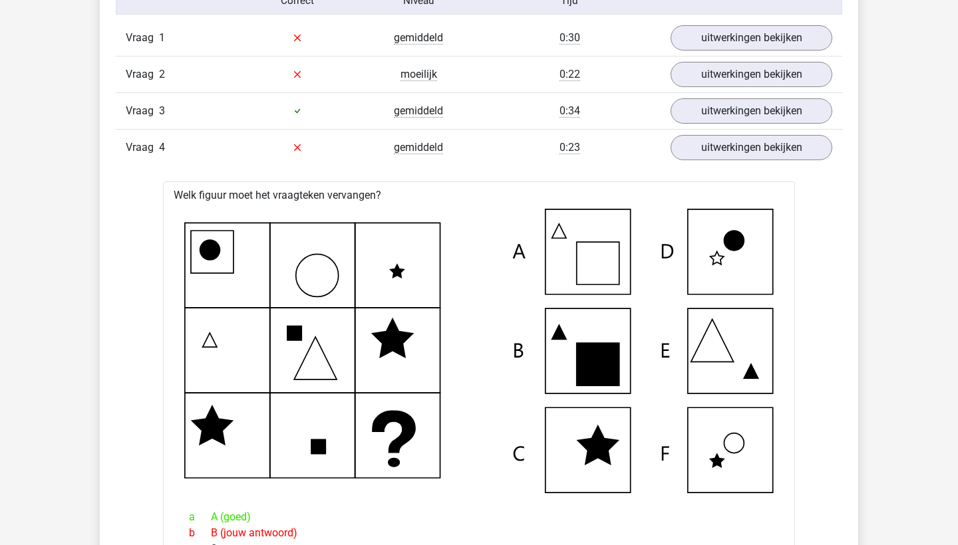
scroll to position [707, 0]
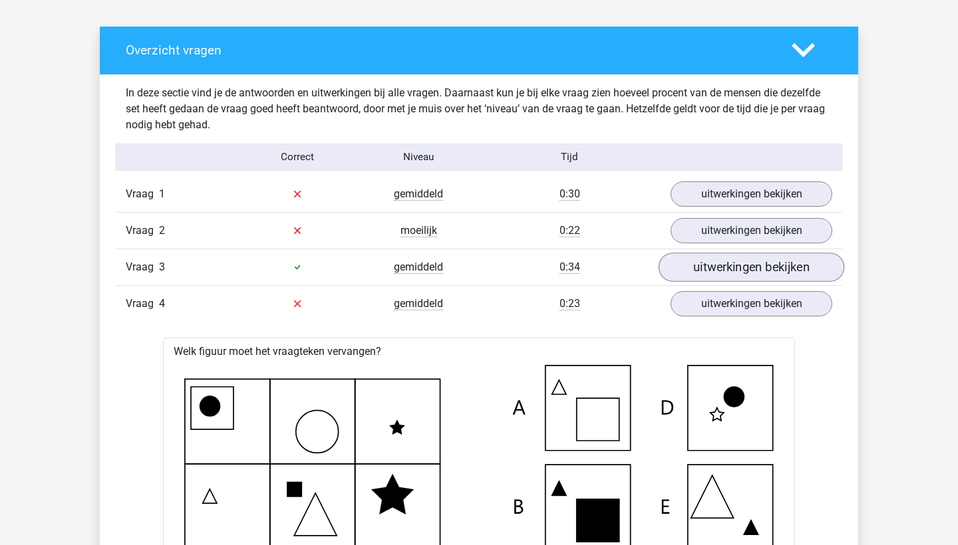
click at [706, 259] on link "uitwerkingen bekijken" at bounding box center [752, 267] width 186 height 29
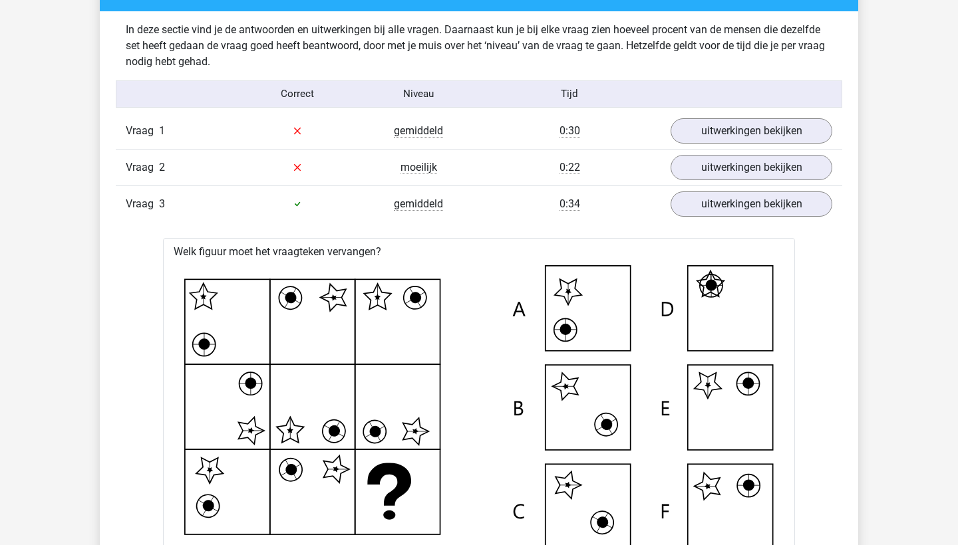
scroll to position [686, 0]
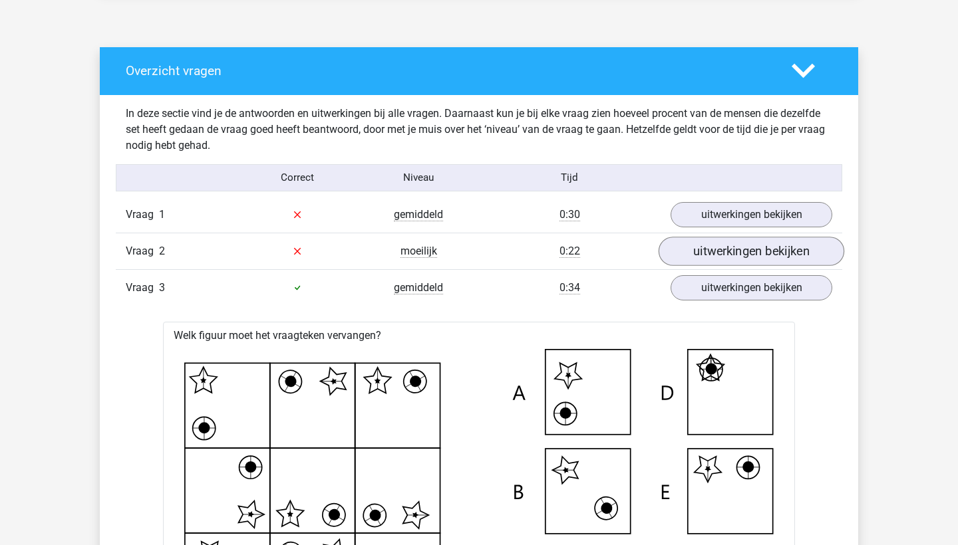
click at [736, 253] on link "uitwerkingen bekijken" at bounding box center [752, 251] width 186 height 29
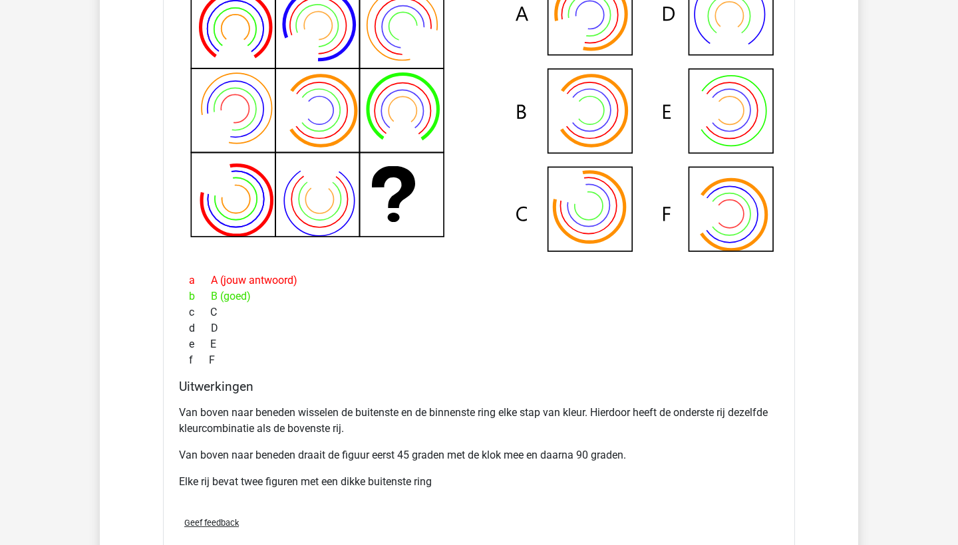
scroll to position [706, 0]
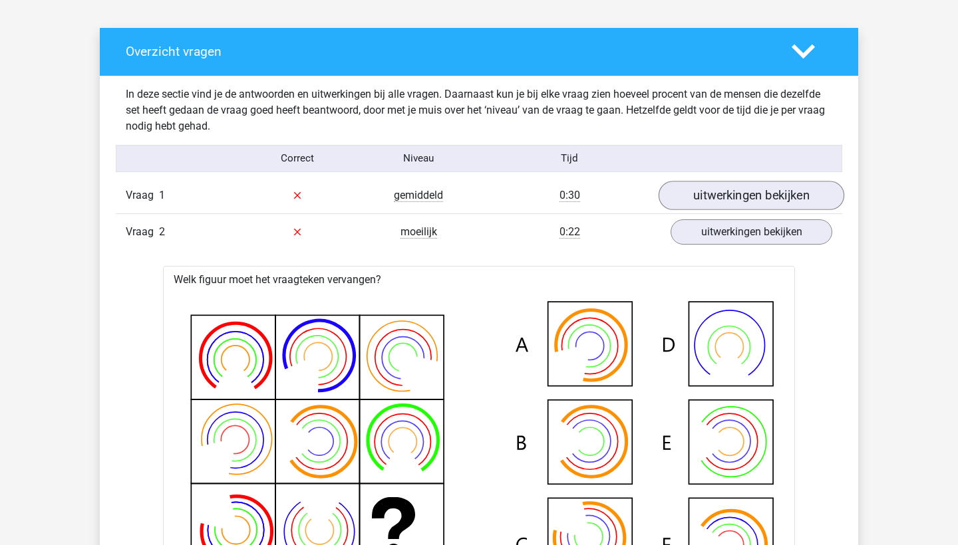
click at [711, 198] on link "uitwerkingen bekijken" at bounding box center [752, 195] width 186 height 29
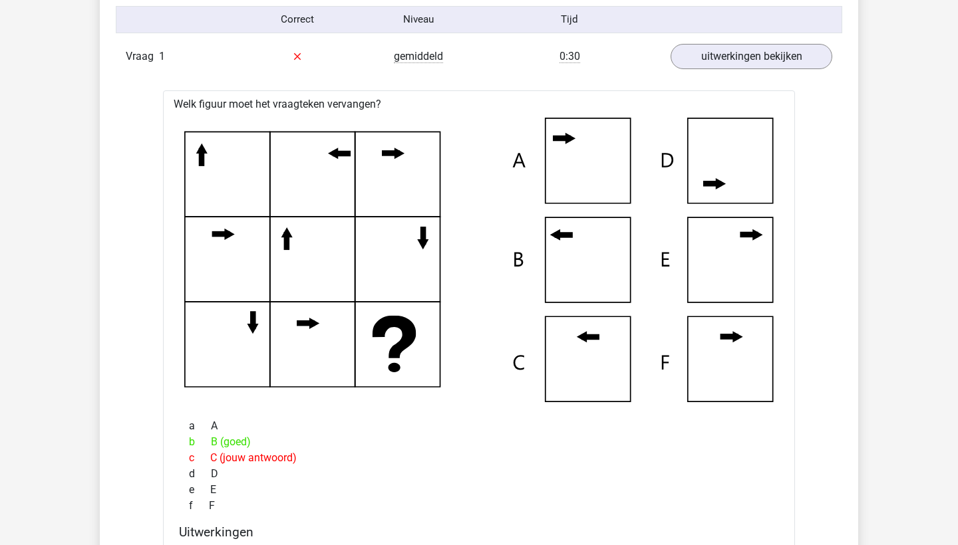
scroll to position [837, 0]
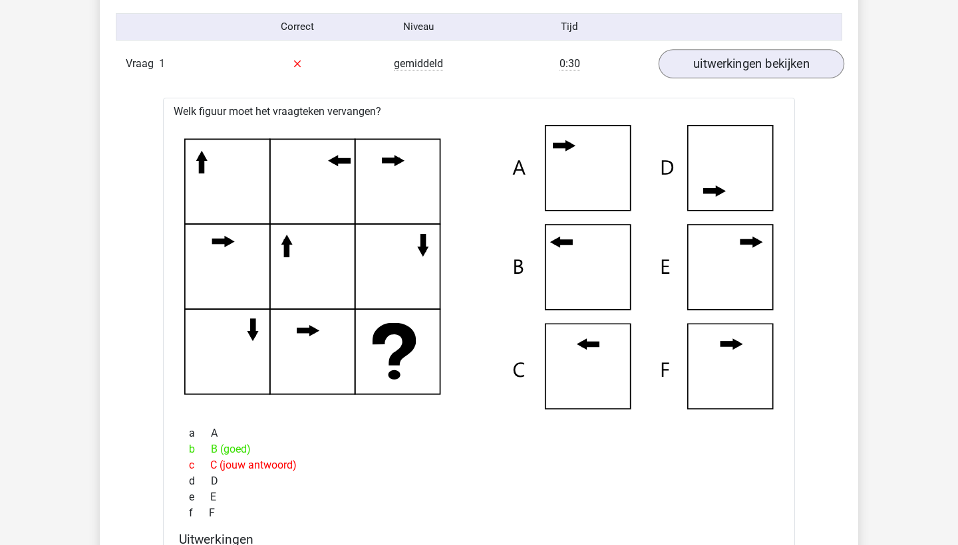
click at [690, 68] on link "uitwerkingen bekijken" at bounding box center [752, 63] width 186 height 29
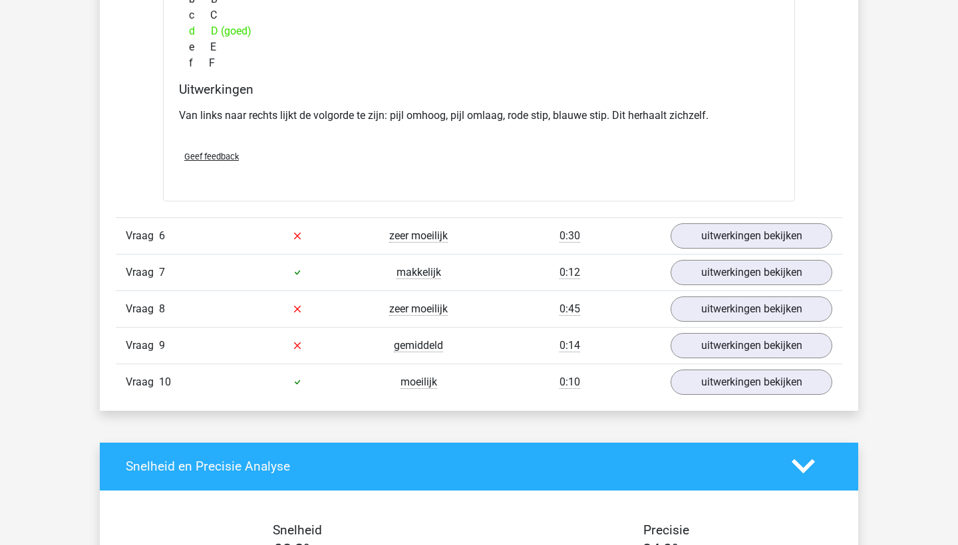
scroll to position [3407, 0]
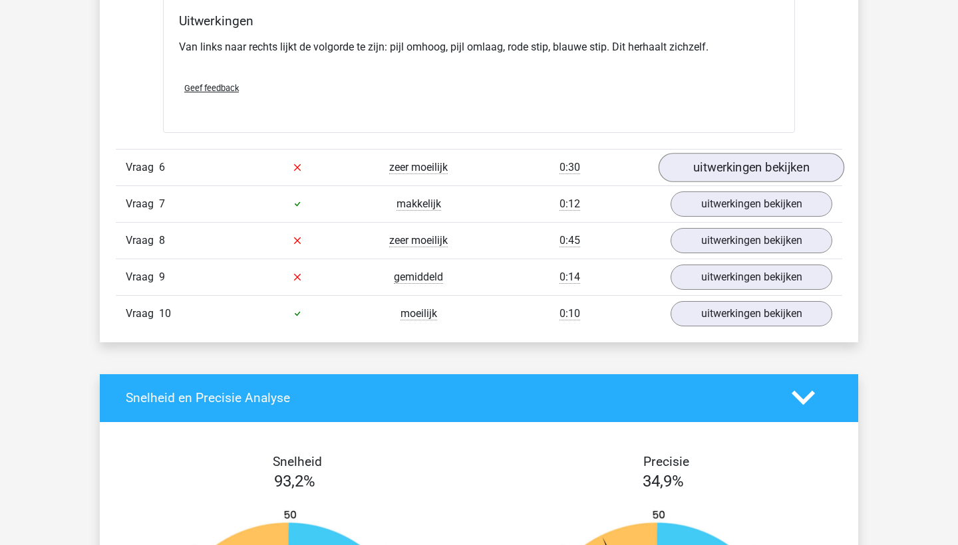
click at [670, 169] on link "uitwerkingen bekijken" at bounding box center [752, 167] width 186 height 29
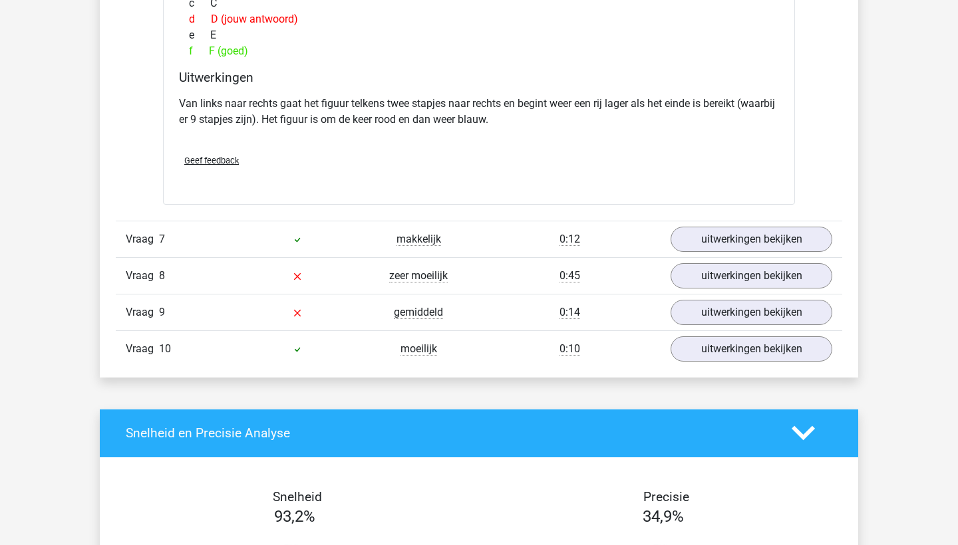
scroll to position [3978, 0]
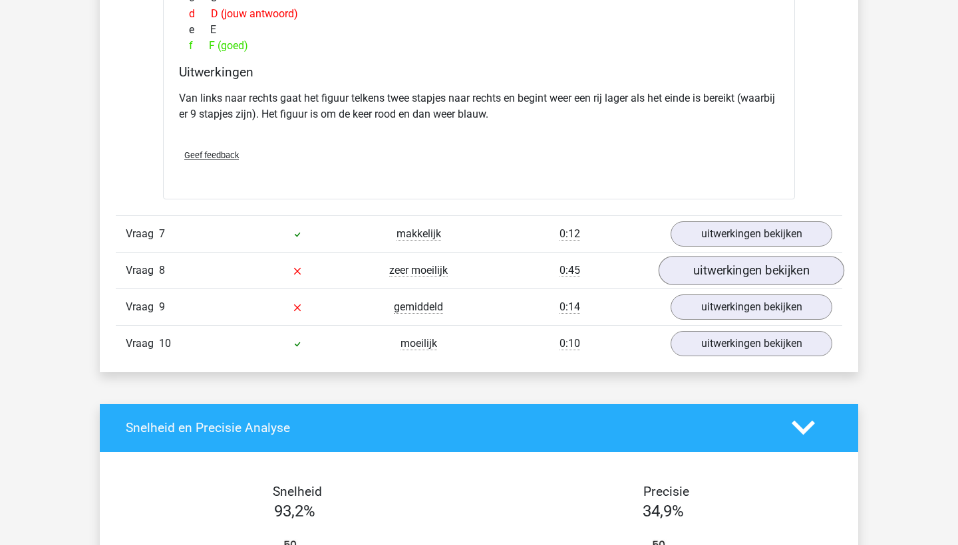
click at [722, 273] on link "uitwerkingen bekijken" at bounding box center [752, 270] width 186 height 29
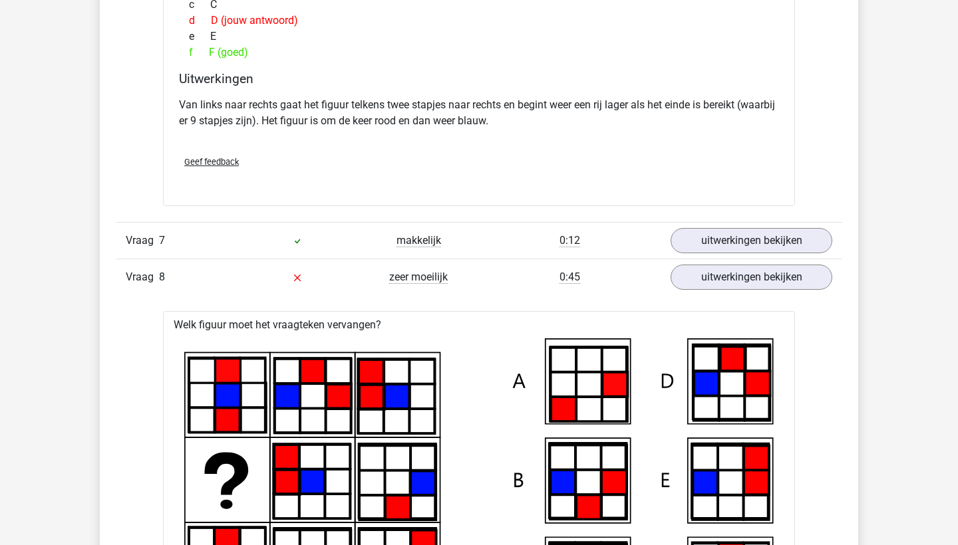
scroll to position [3772, 0]
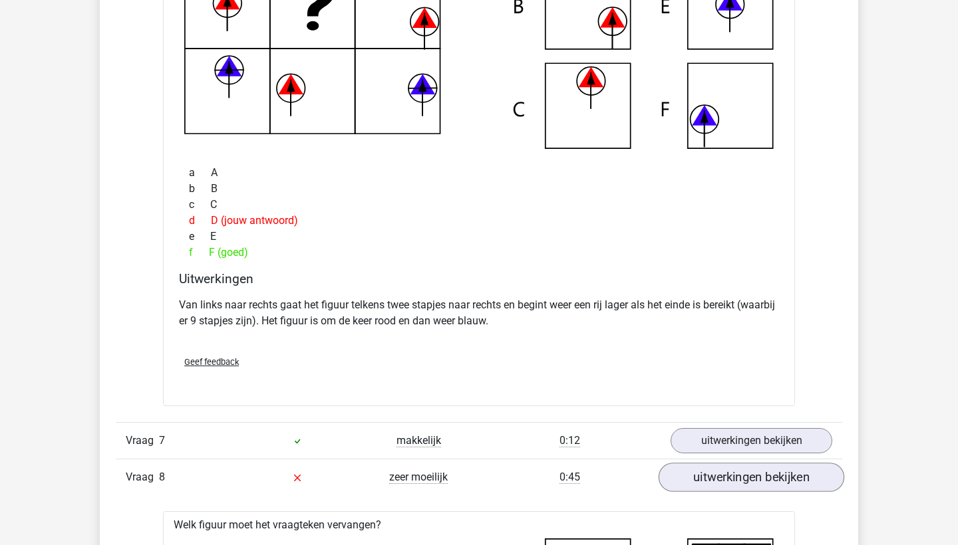
click at [701, 473] on link "uitwerkingen bekijken" at bounding box center [752, 477] width 186 height 29
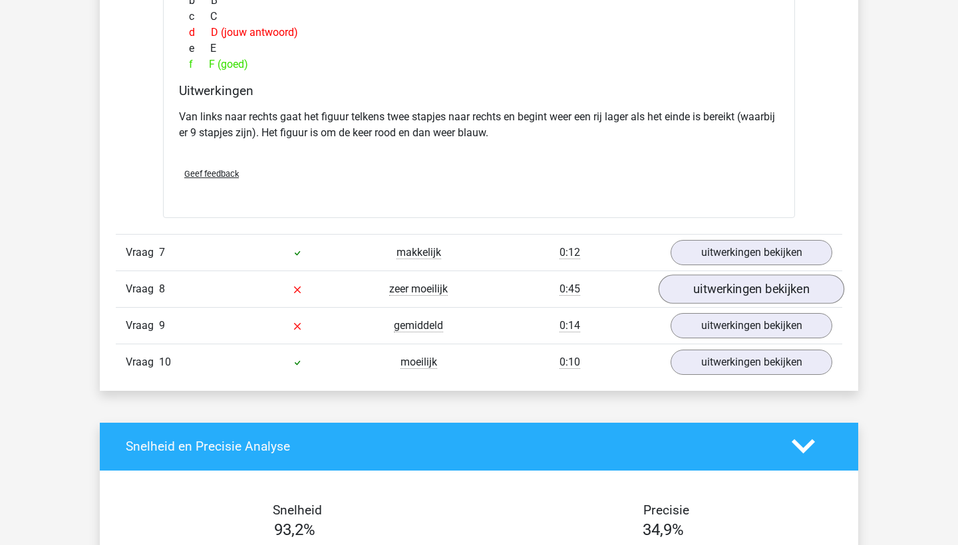
scroll to position [3960, 0]
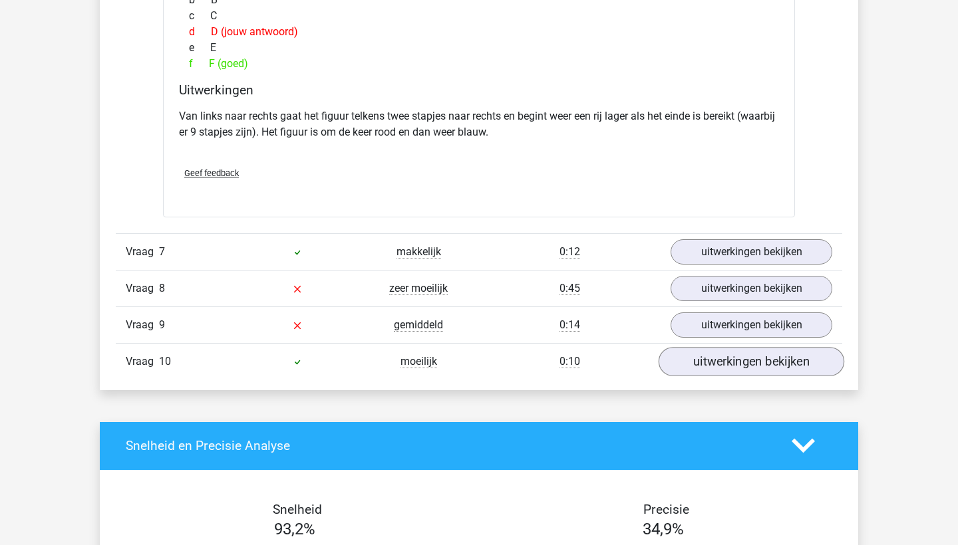
click at [707, 365] on link "uitwerkingen bekijken" at bounding box center [752, 361] width 186 height 29
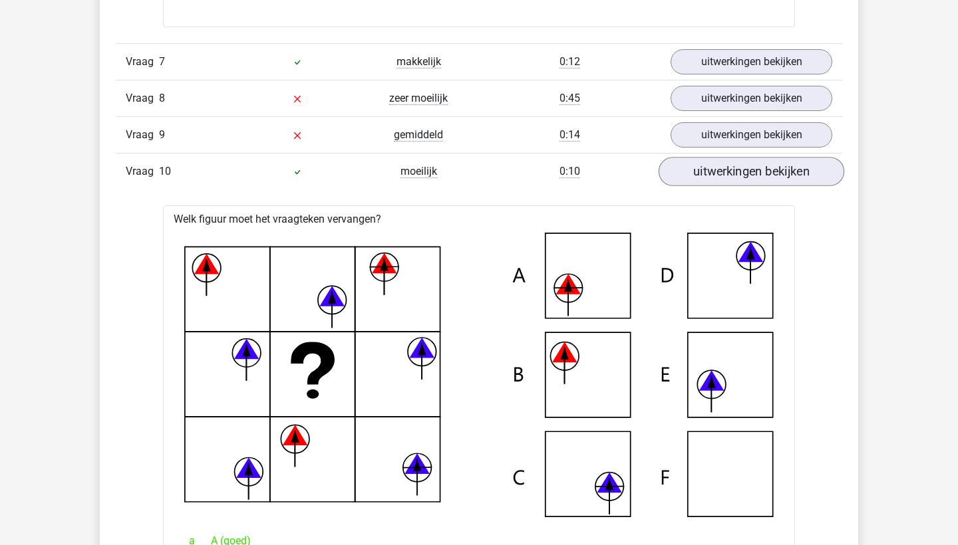
scroll to position [4154, 0]
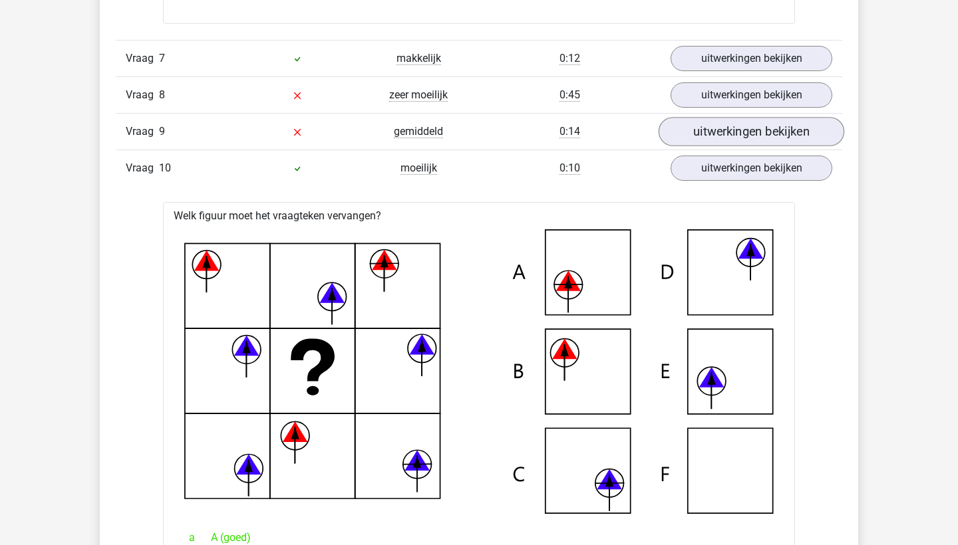
click at [722, 126] on link "uitwerkingen bekijken" at bounding box center [752, 131] width 186 height 29
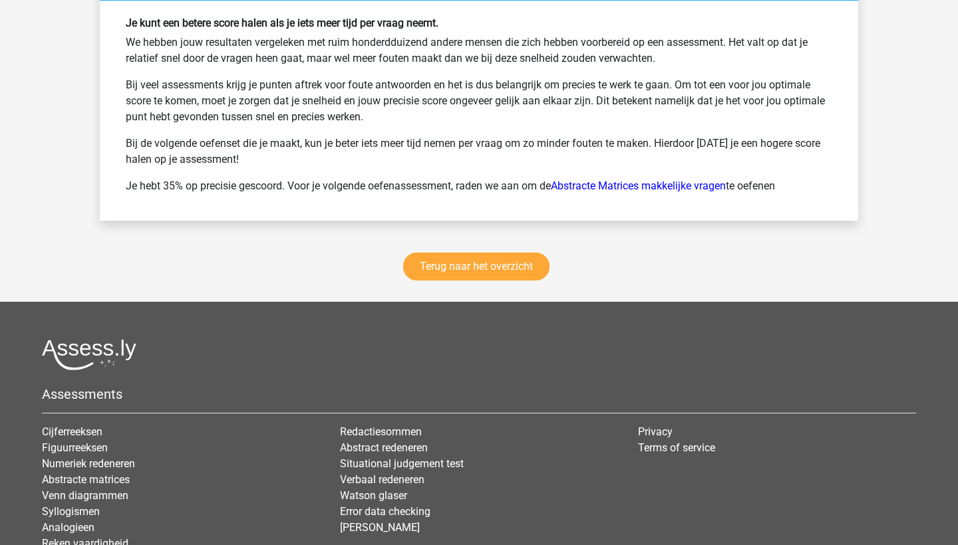
scroll to position [6082, 0]
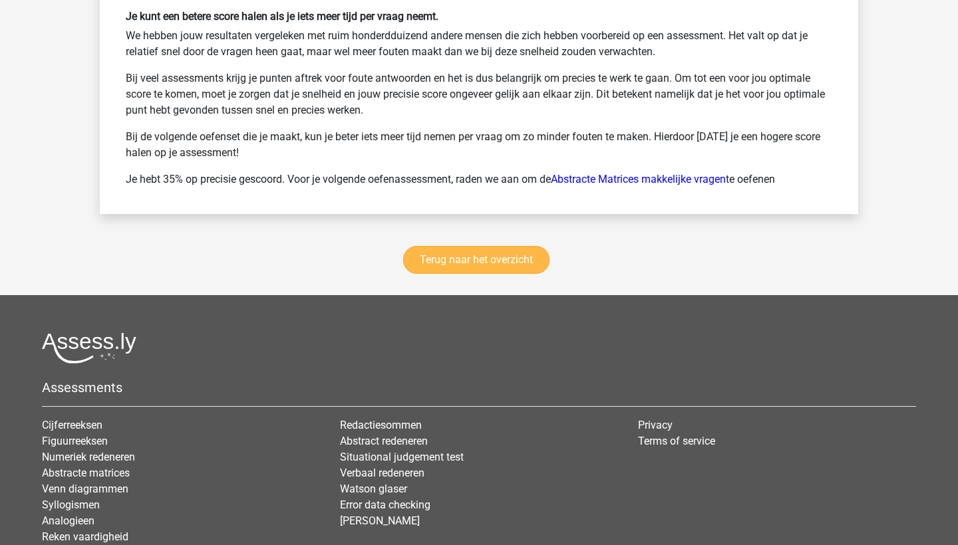
click at [432, 253] on link "Terug naar het overzicht" at bounding box center [476, 260] width 146 height 28
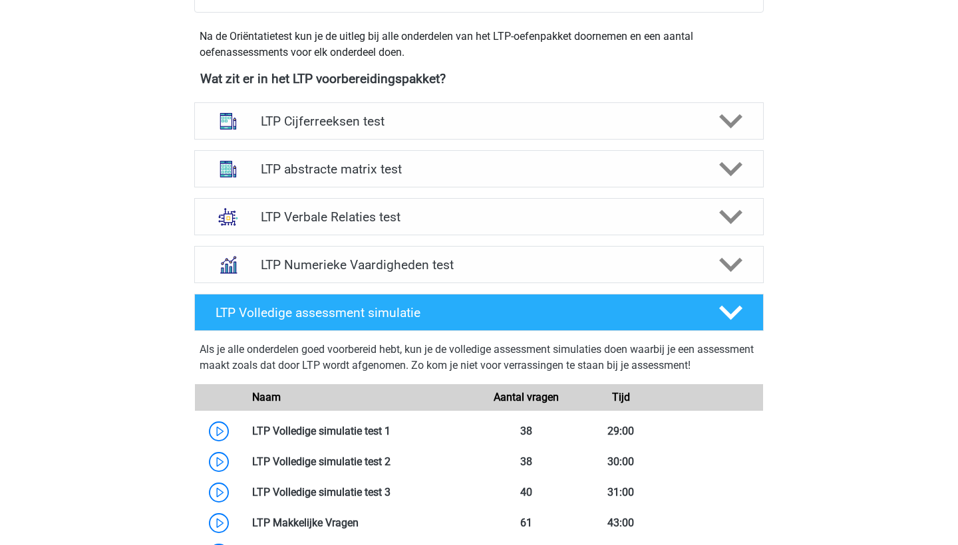
scroll to position [485, 0]
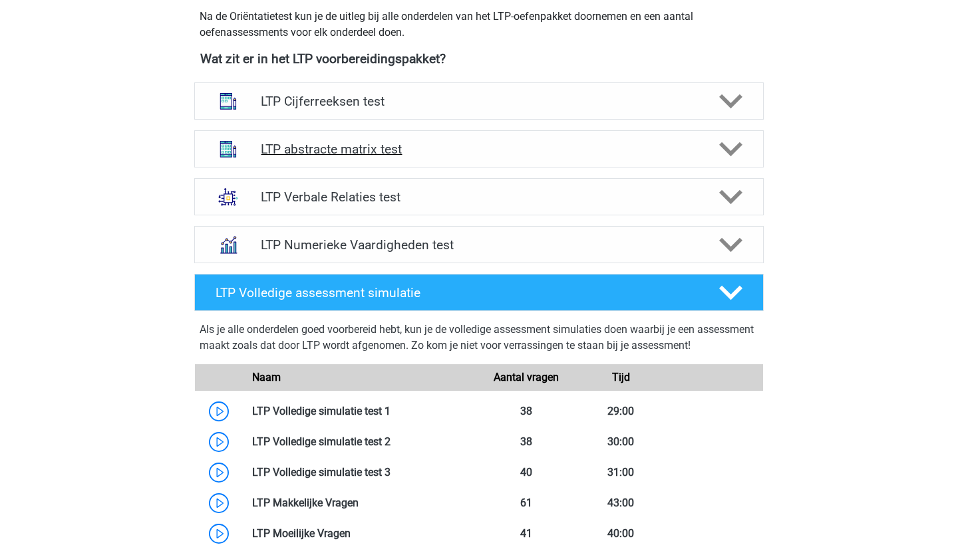
click at [361, 156] on h4 "LTP abstracte matrix test" at bounding box center [479, 149] width 436 height 15
